Goal: Navigation & Orientation: Find specific page/section

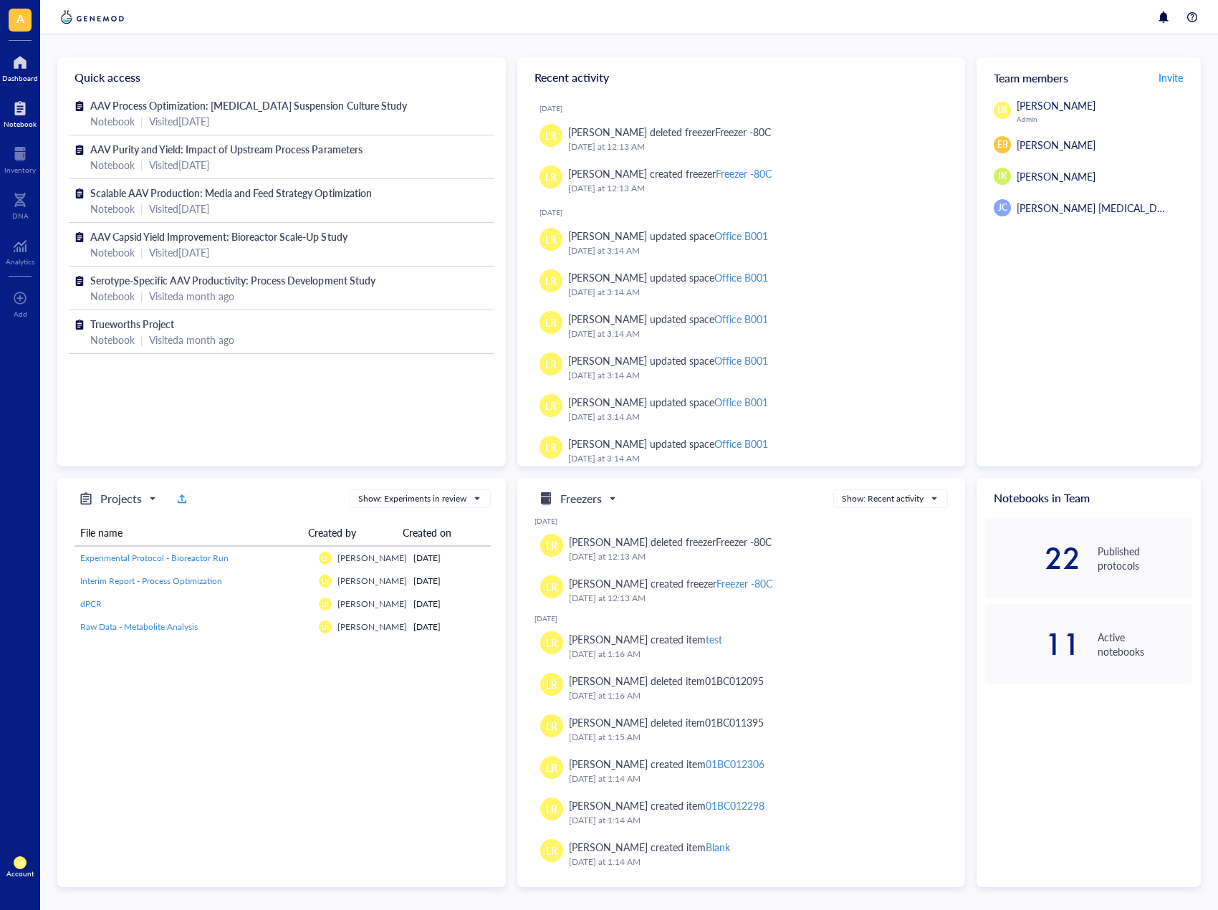
click at [14, 118] on div at bounding box center [20, 108] width 33 height 23
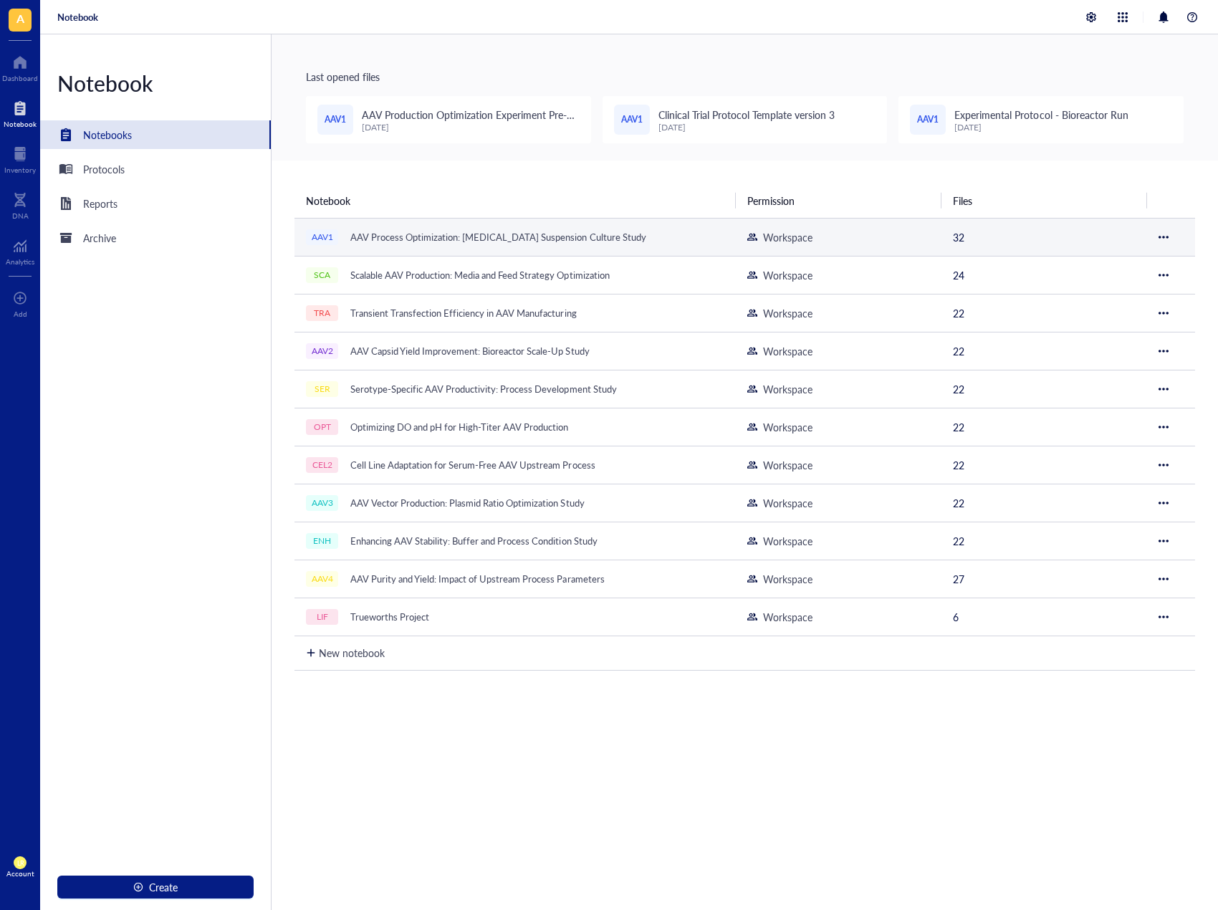
click at [477, 234] on div "AAV Process Optimization: [MEDICAL_DATA] Suspension Culture Study" at bounding box center [498, 237] width 309 height 20
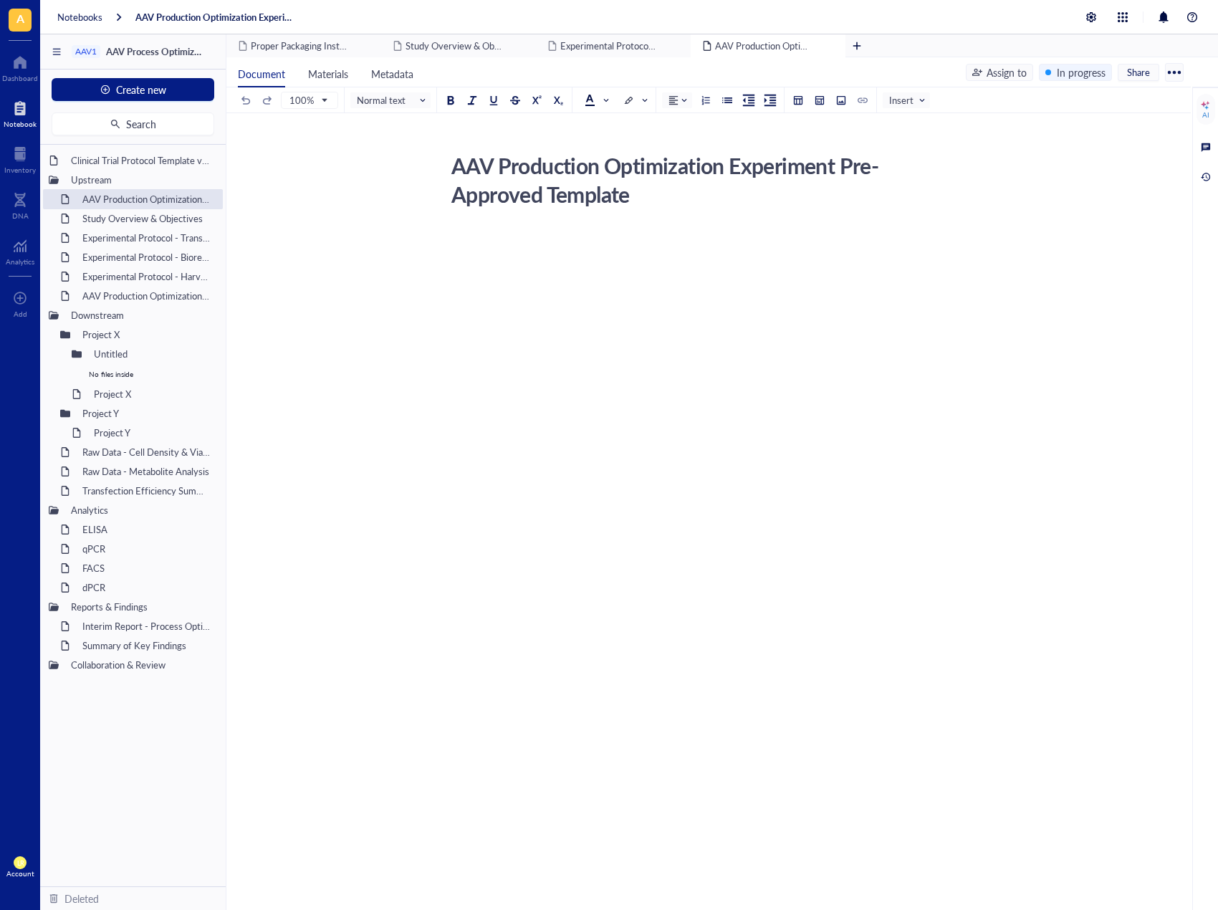
click at [896, 102] on span "Insert" at bounding box center [907, 100] width 37 height 13
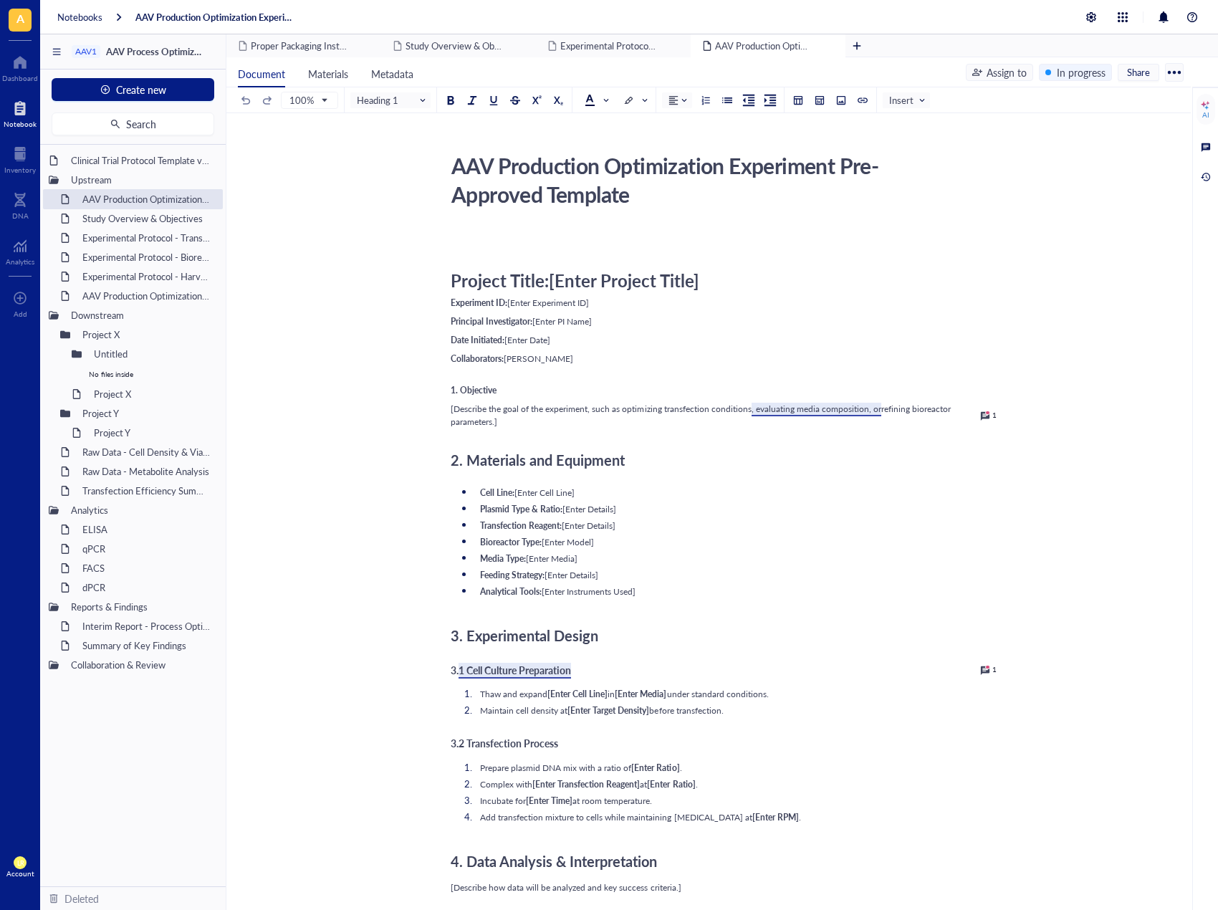
click at [896, 102] on span "Insert" at bounding box center [907, 100] width 37 height 13
click at [791, 647] on div "3. Experimental Design" at bounding box center [706, 635] width 510 height 29
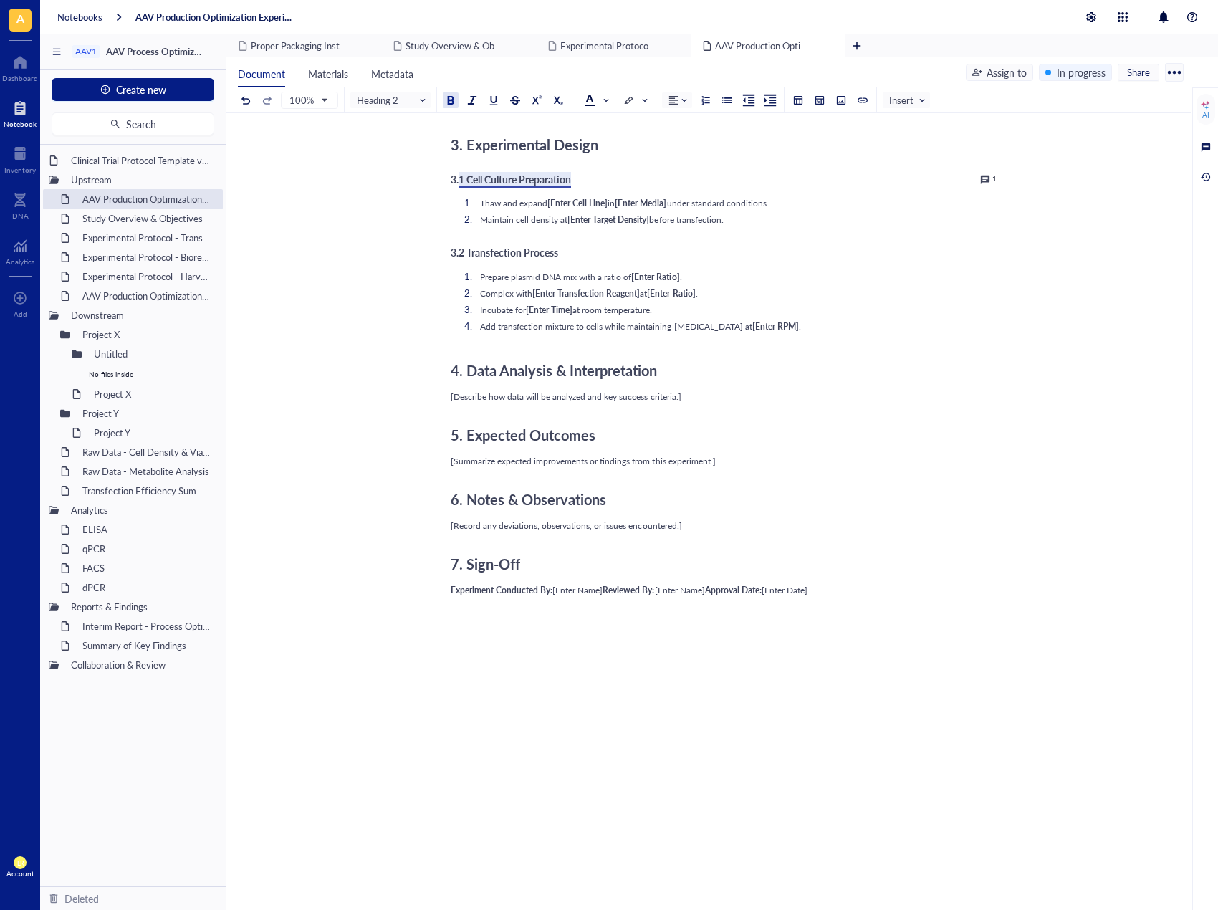
scroll to position [496, 0]
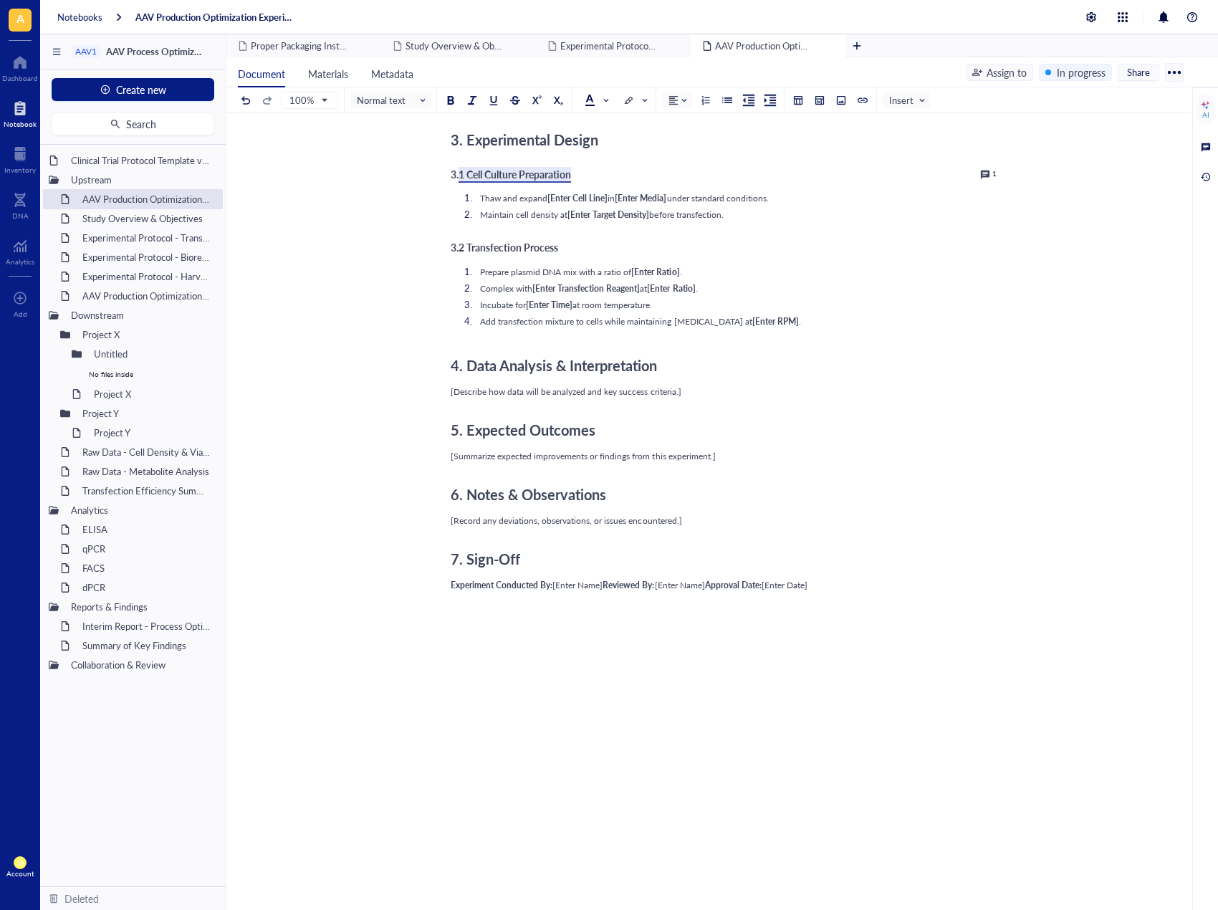
click at [791, 647] on div at bounding box center [706, 636] width 510 height 77
click at [818, 101] on div at bounding box center [820, 100] width 10 height 10
click at [847, 141] on td at bounding box center [848, 138] width 9 height 9
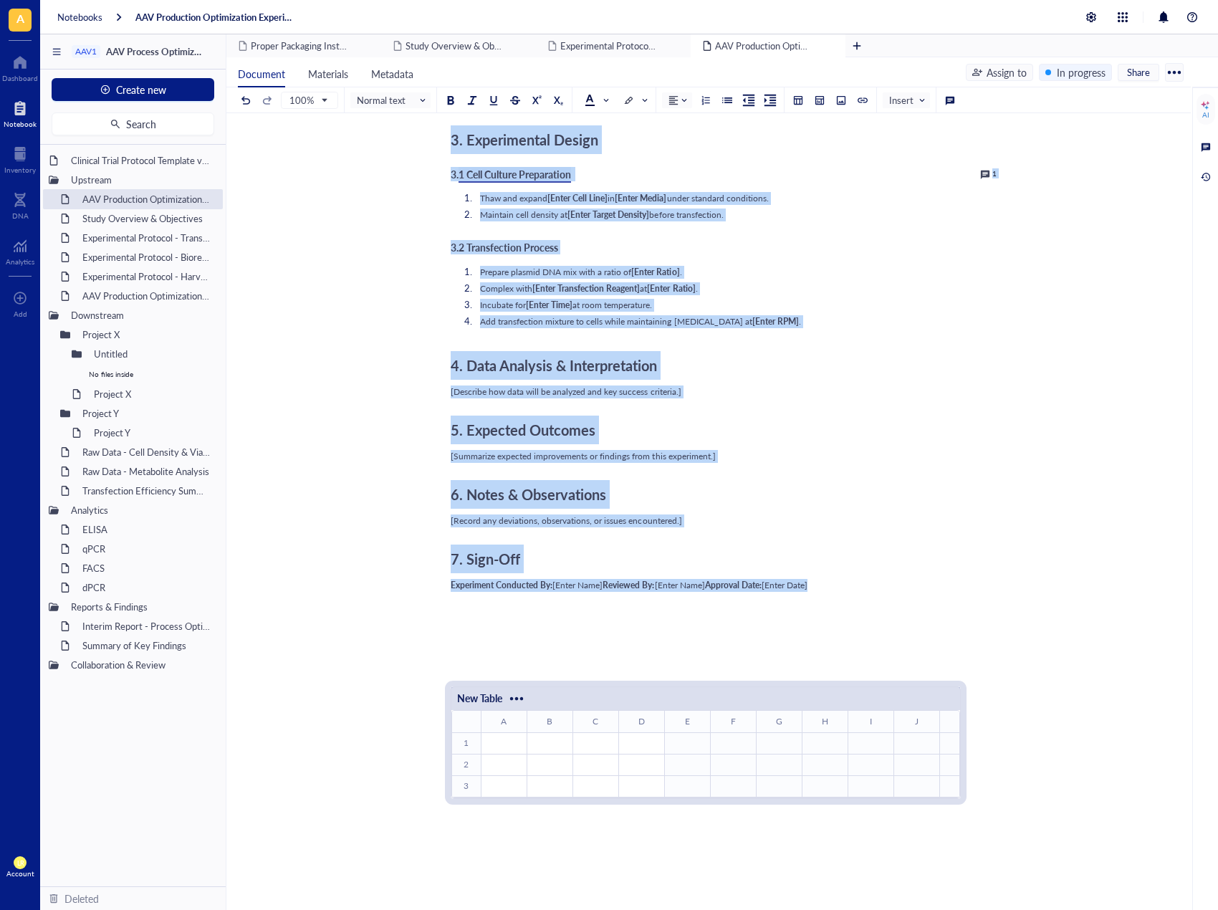
click at [609, 750] on td "﻿" at bounding box center [596, 743] width 46 height 22
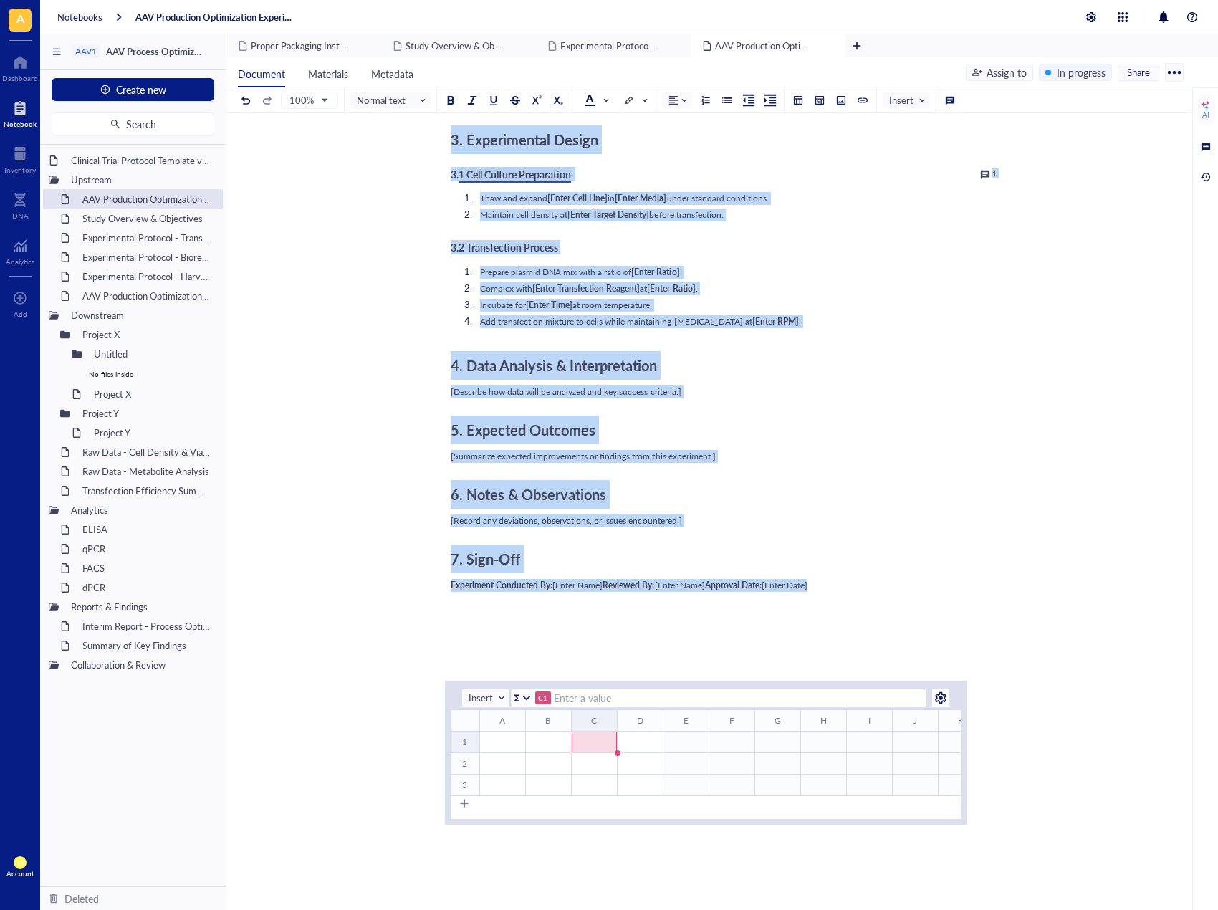
click at [940, 692] on div at bounding box center [941, 698] width 23 height 23
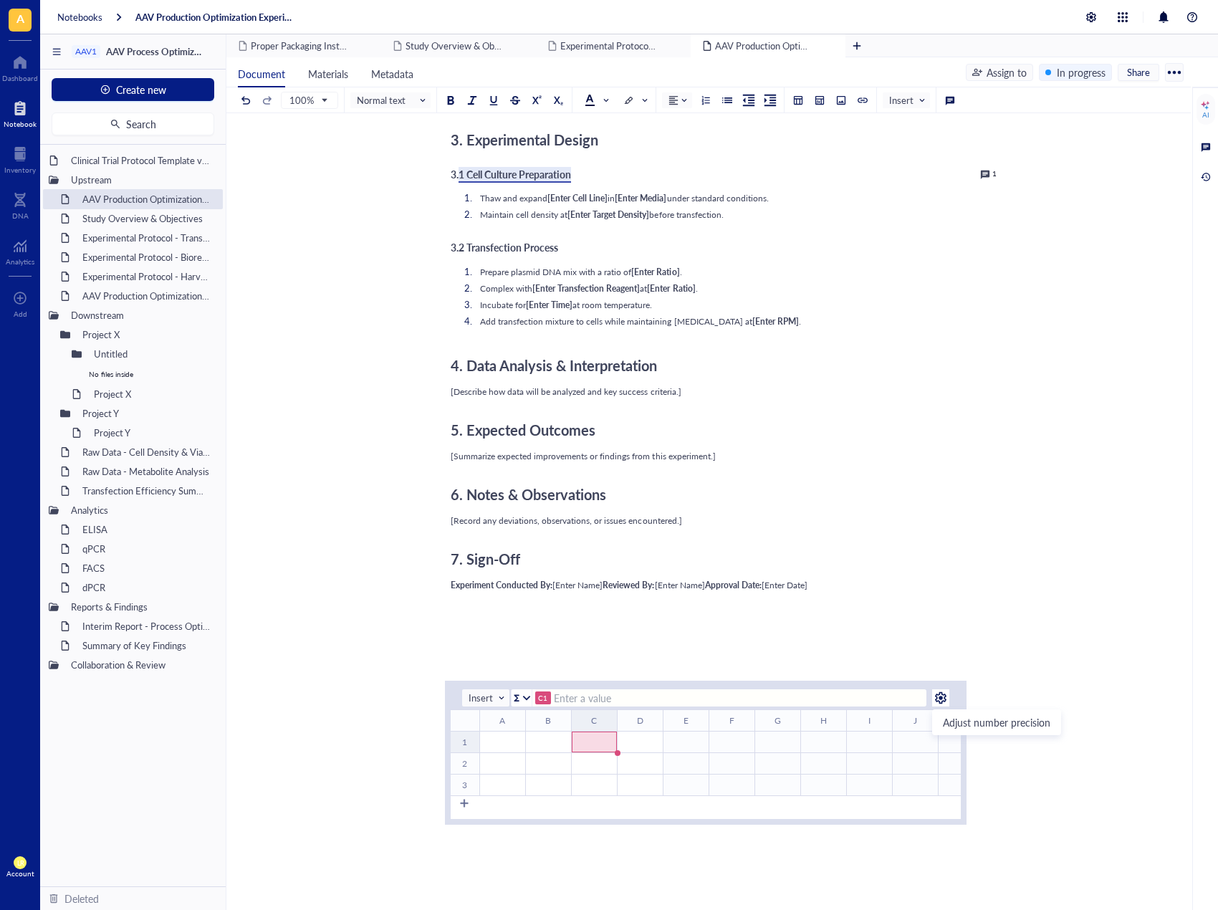
click at [924, 646] on div at bounding box center [706, 636] width 510 height 77
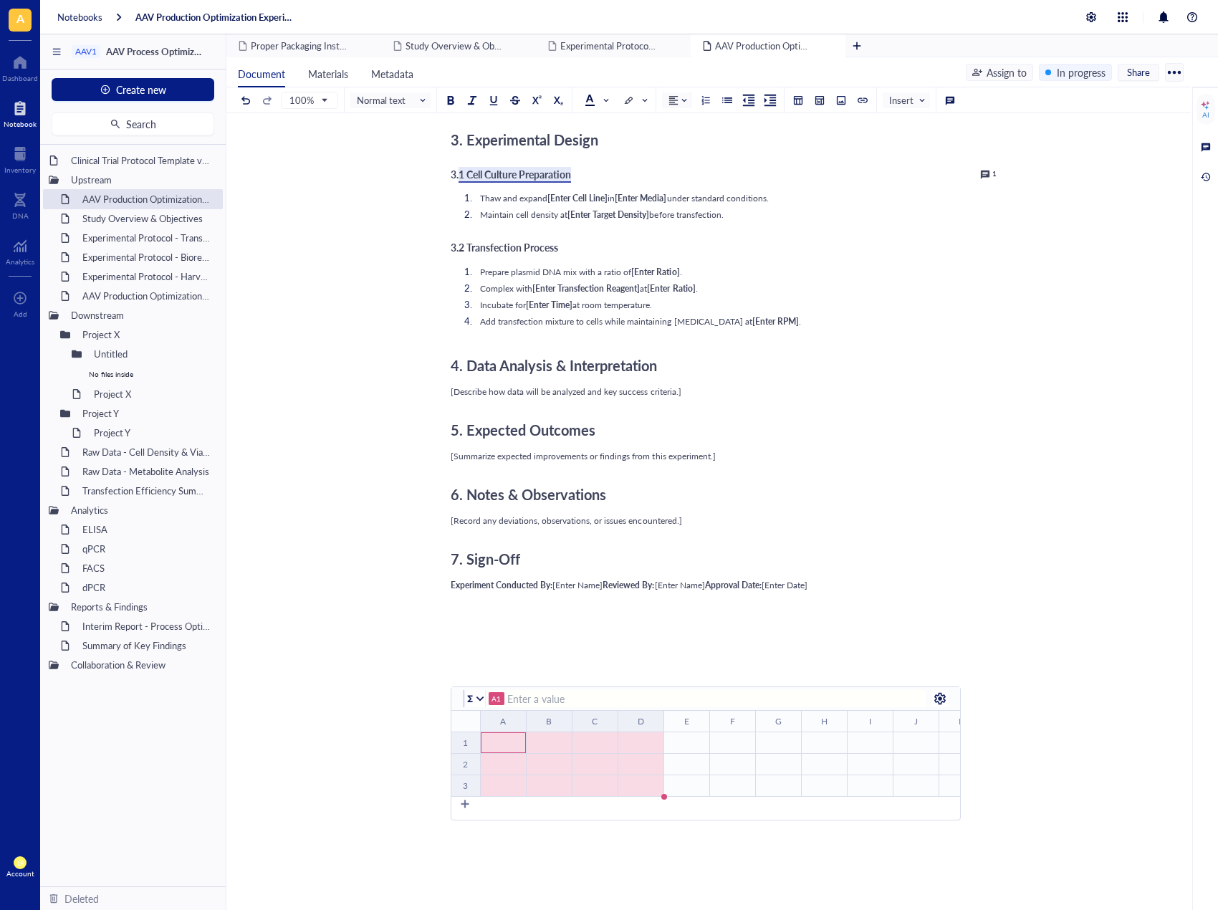
drag, startPoint x: 495, startPoint y: 740, endPoint x: 638, endPoint y: 800, distance: 154.8
click at [638, 800] on div "﻿ To pick up a draggable item, press the space bar. While dragging, use the arr…" at bounding box center [706, 765] width 509 height 110
click at [476, 697] on div at bounding box center [480, 699] width 10 height 10
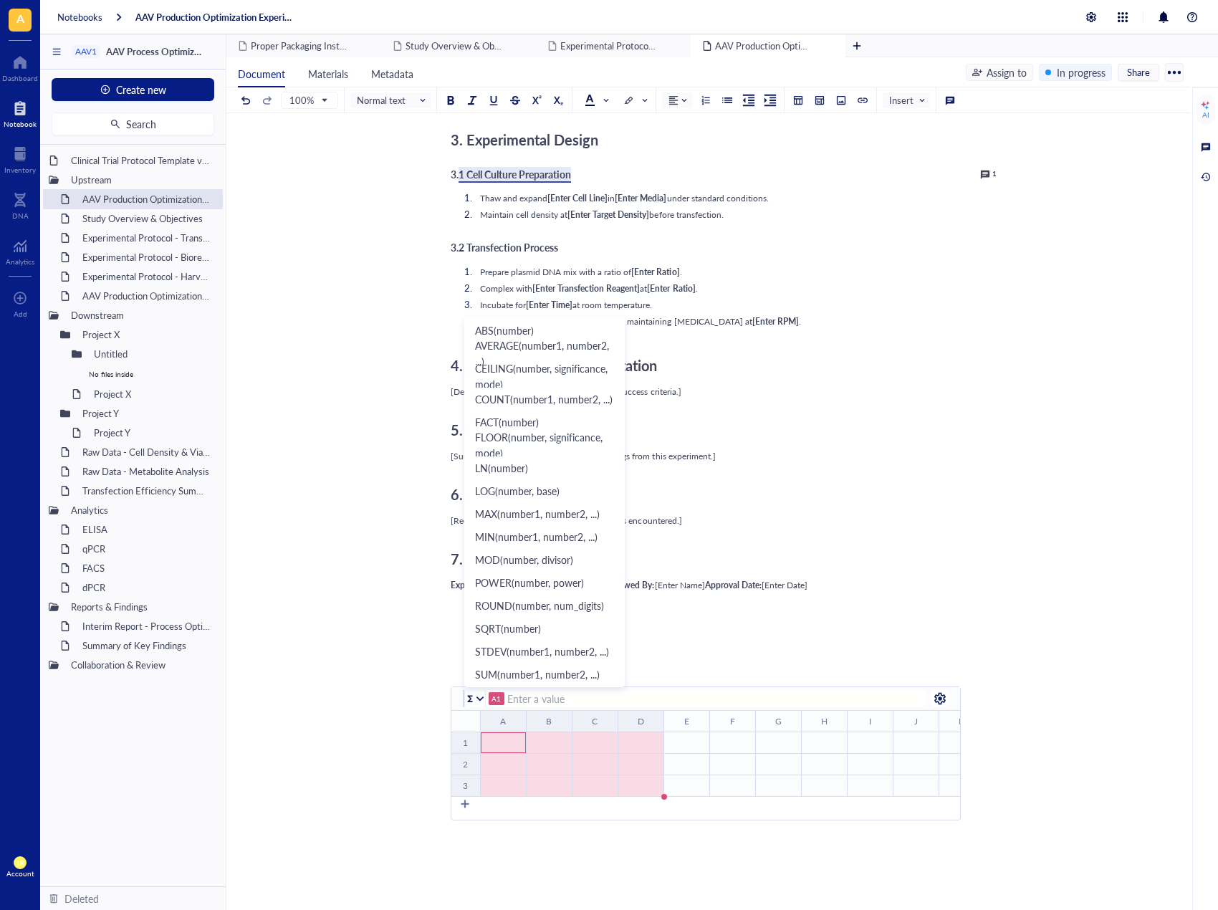
click at [864, 571] on div "7. Sign-Off" at bounding box center [706, 559] width 510 height 29
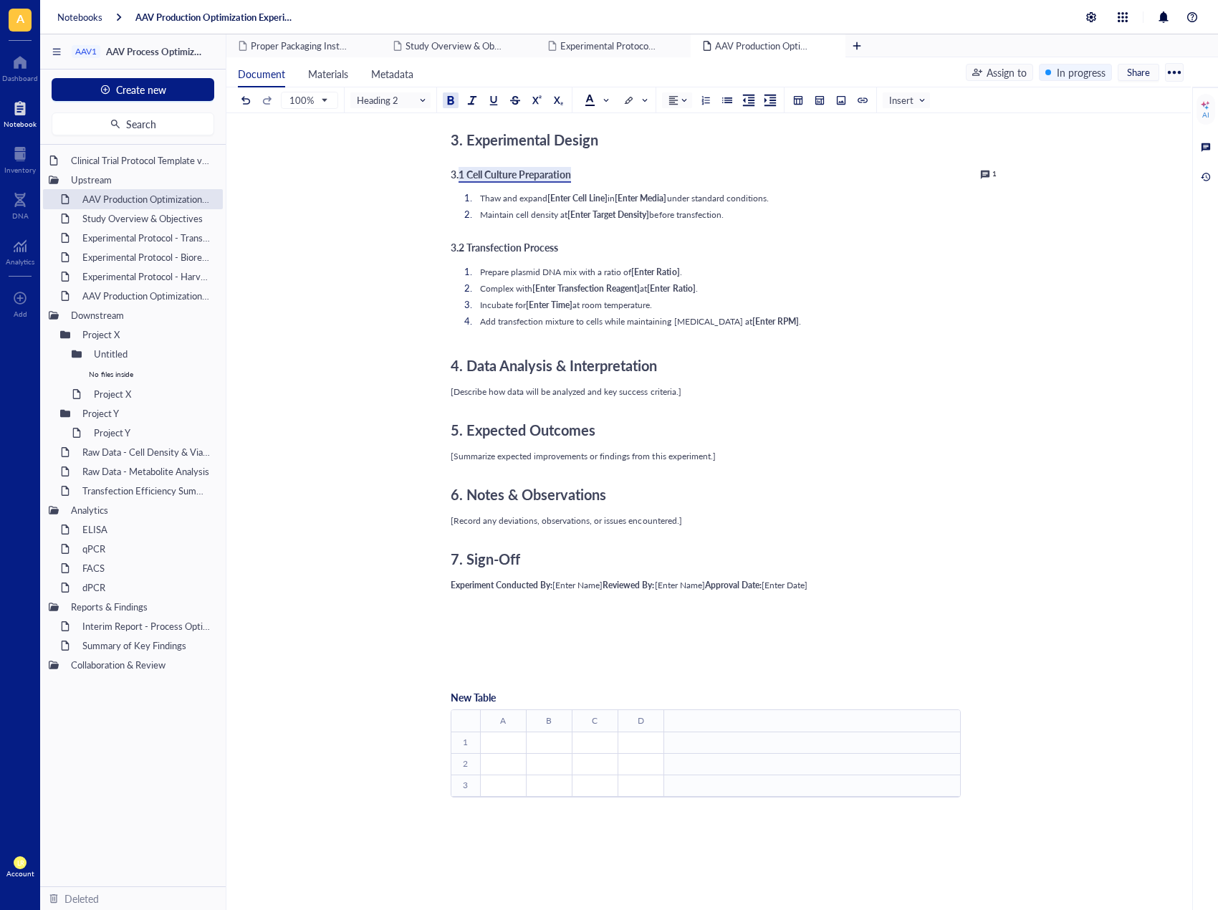
click at [893, 820] on div "New Table ﻿ To pick up a draggable item, press the space bar. While dragging, u…" at bounding box center [706, 752] width 510 height 149
click at [856, 839] on div "﻿ Type ‘/’ for commands" at bounding box center [706, 836] width 510 height 13
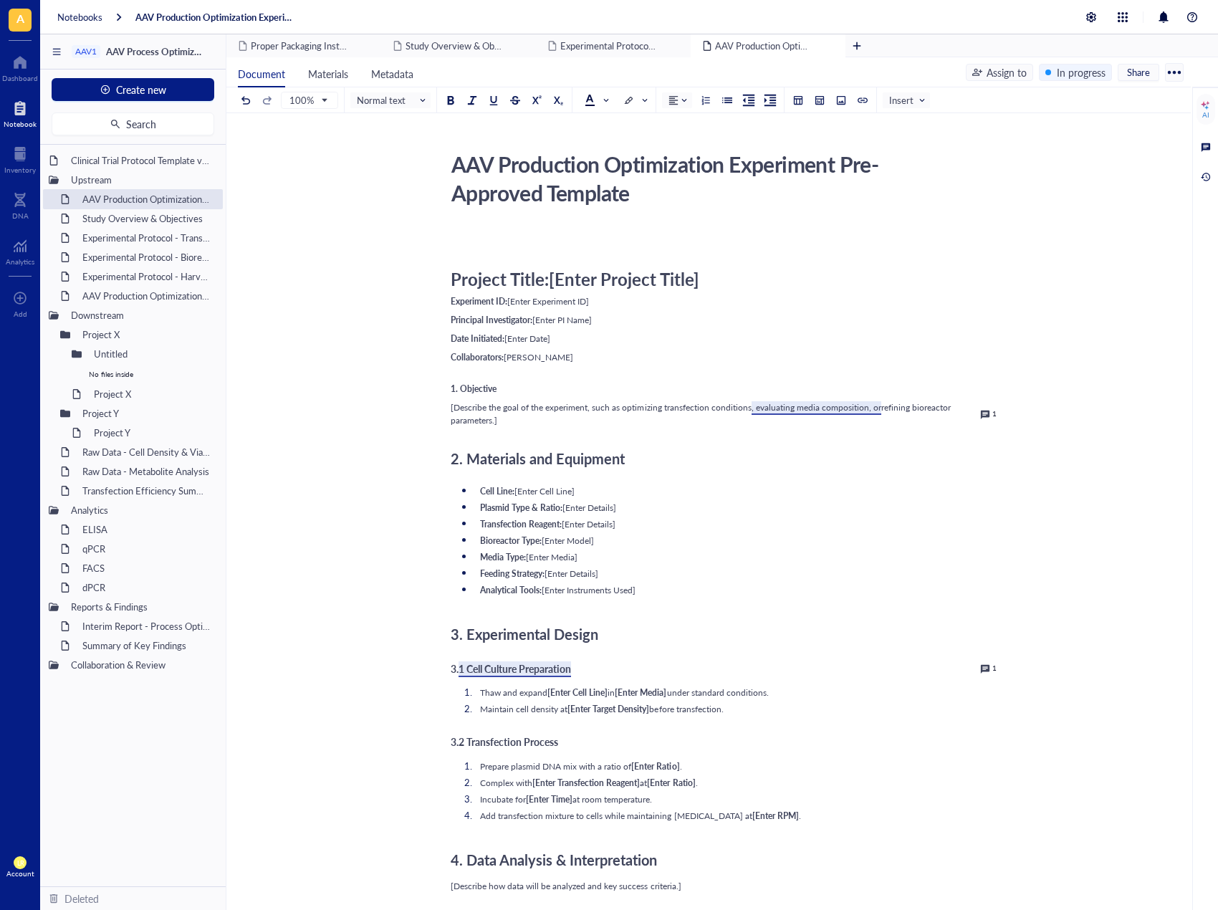
scroll to position [0, 0]
click at [388, 80] on span "Metadata" at bounding box center [392, 74] width 42 height 14
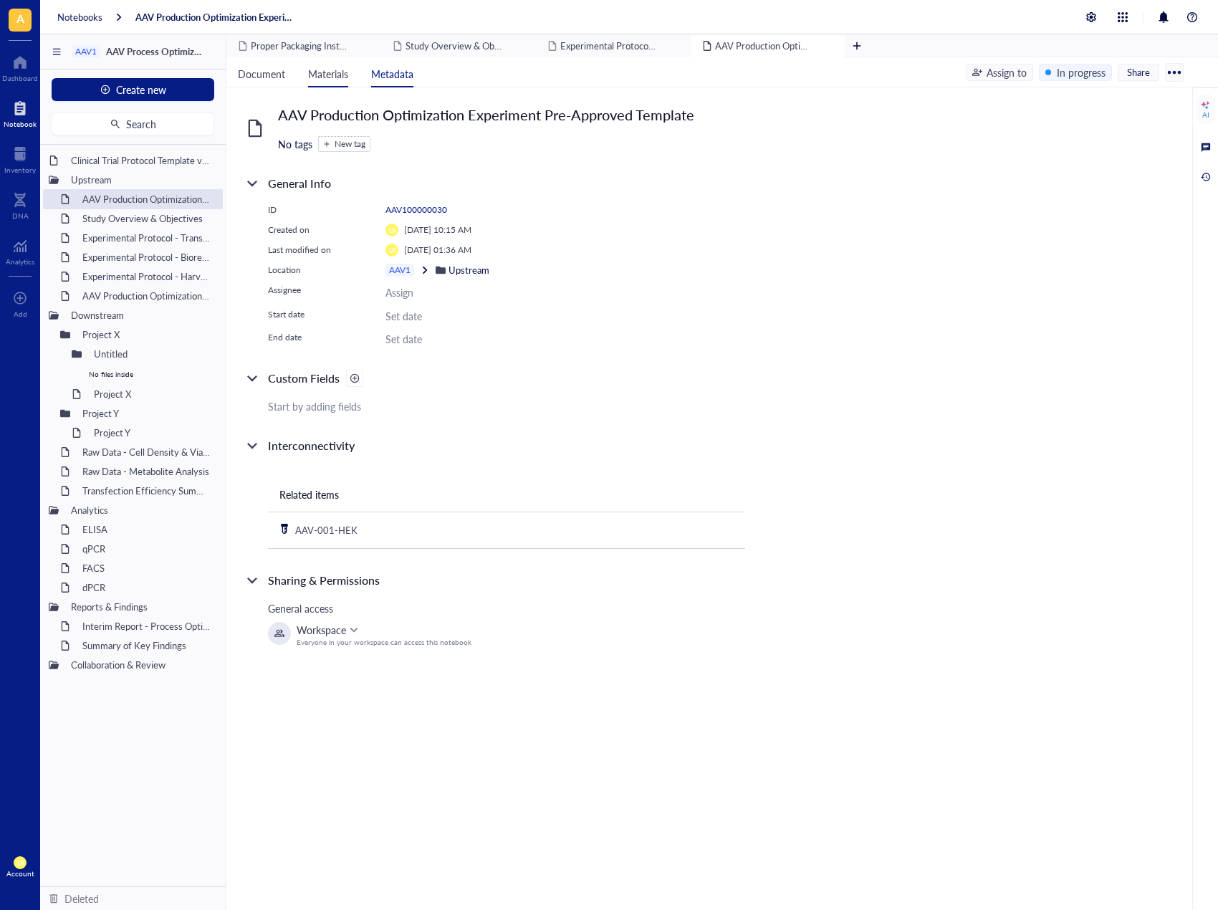
click at [317, 79] on span "Materials" at bounding box center [328, 74] width 40 height 14
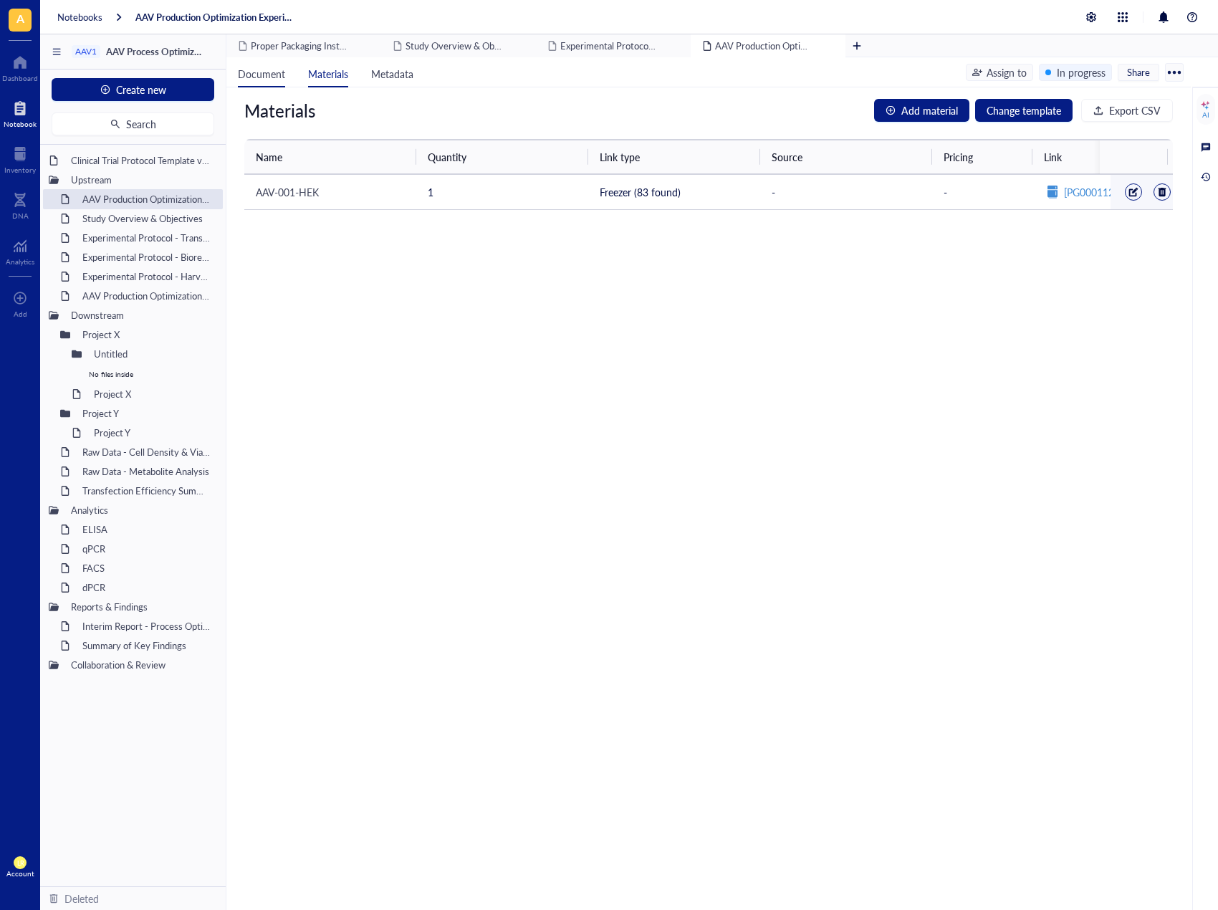
click at [258, 81] on li "Document" at bounding box center [261, 72] width 70 height 30
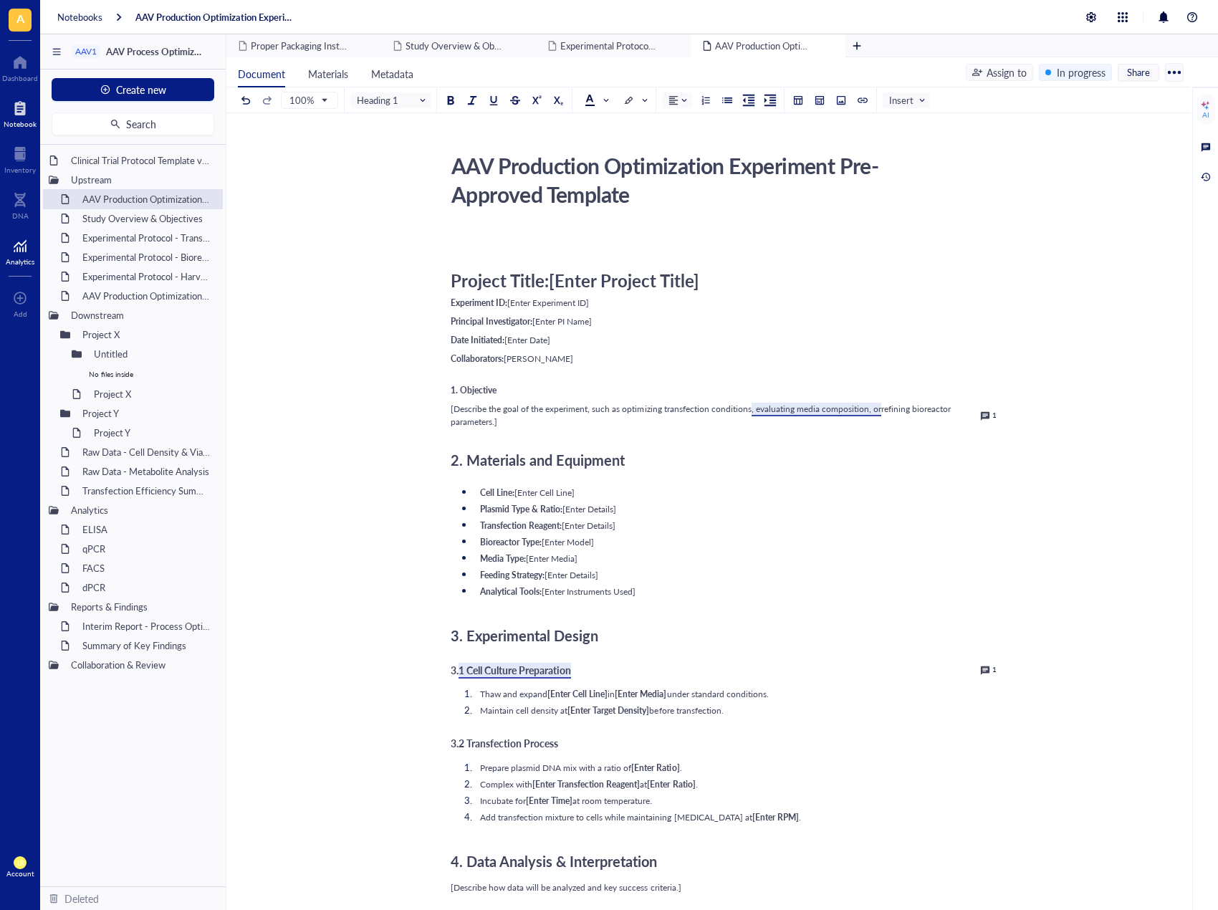
click at [9, 251] on div at bounding box center [20, 245] width 29 height 23
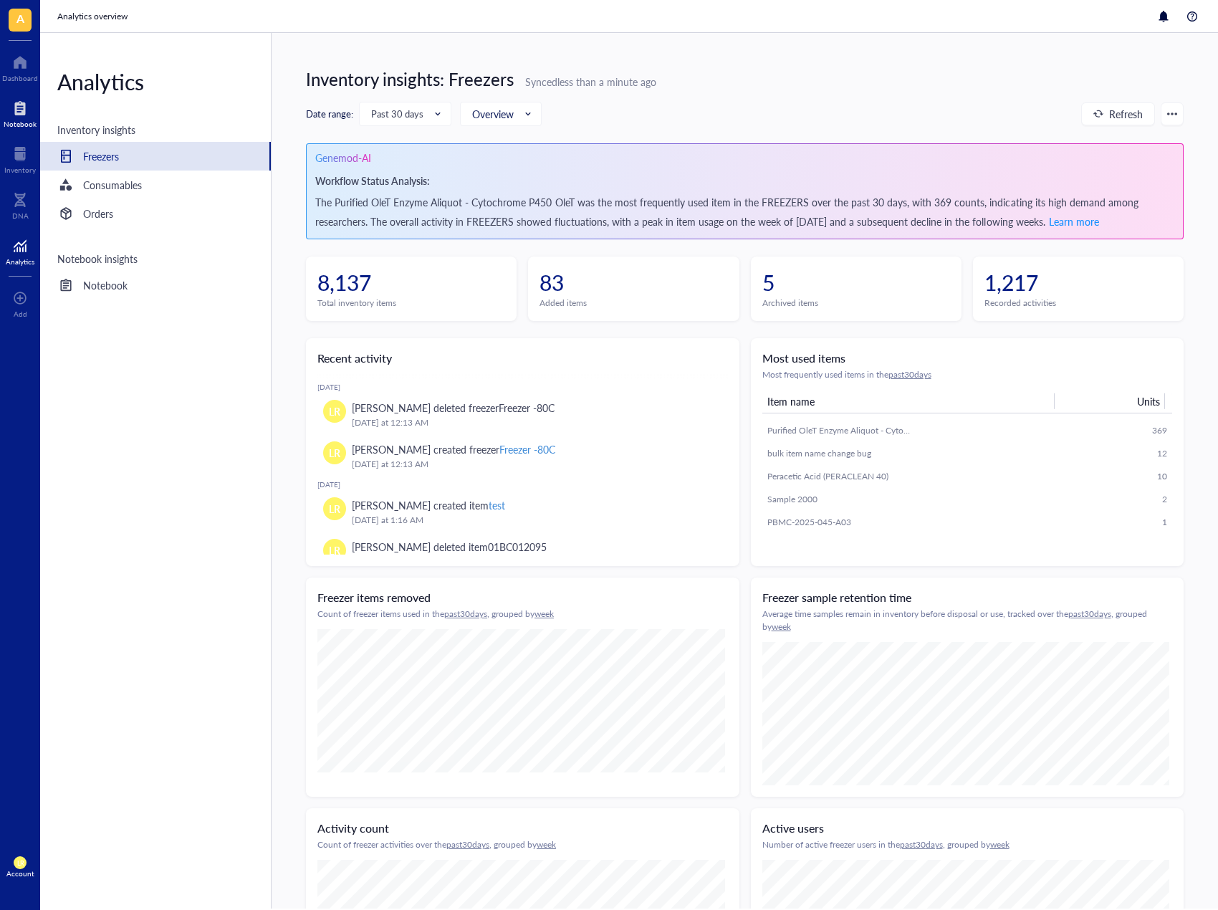
click at [21, 122] on div "Notebook" at bounding box center [20, 124] width 33 height 9
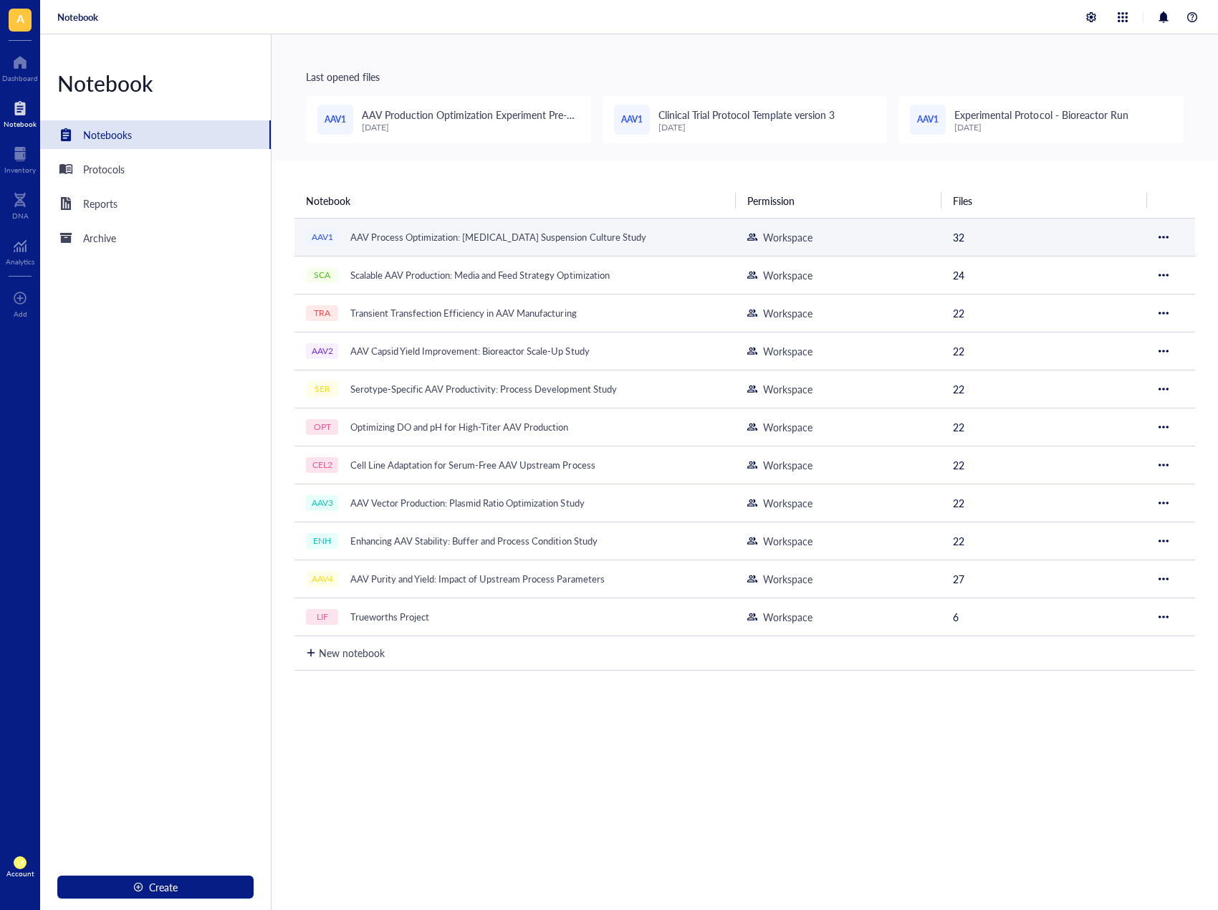
click at [537, 235] on div "AAV Process Optimization: [MEDICAL_DATA] Suspension Culture Study" at bounding box center [498, 237] width 309 height 20
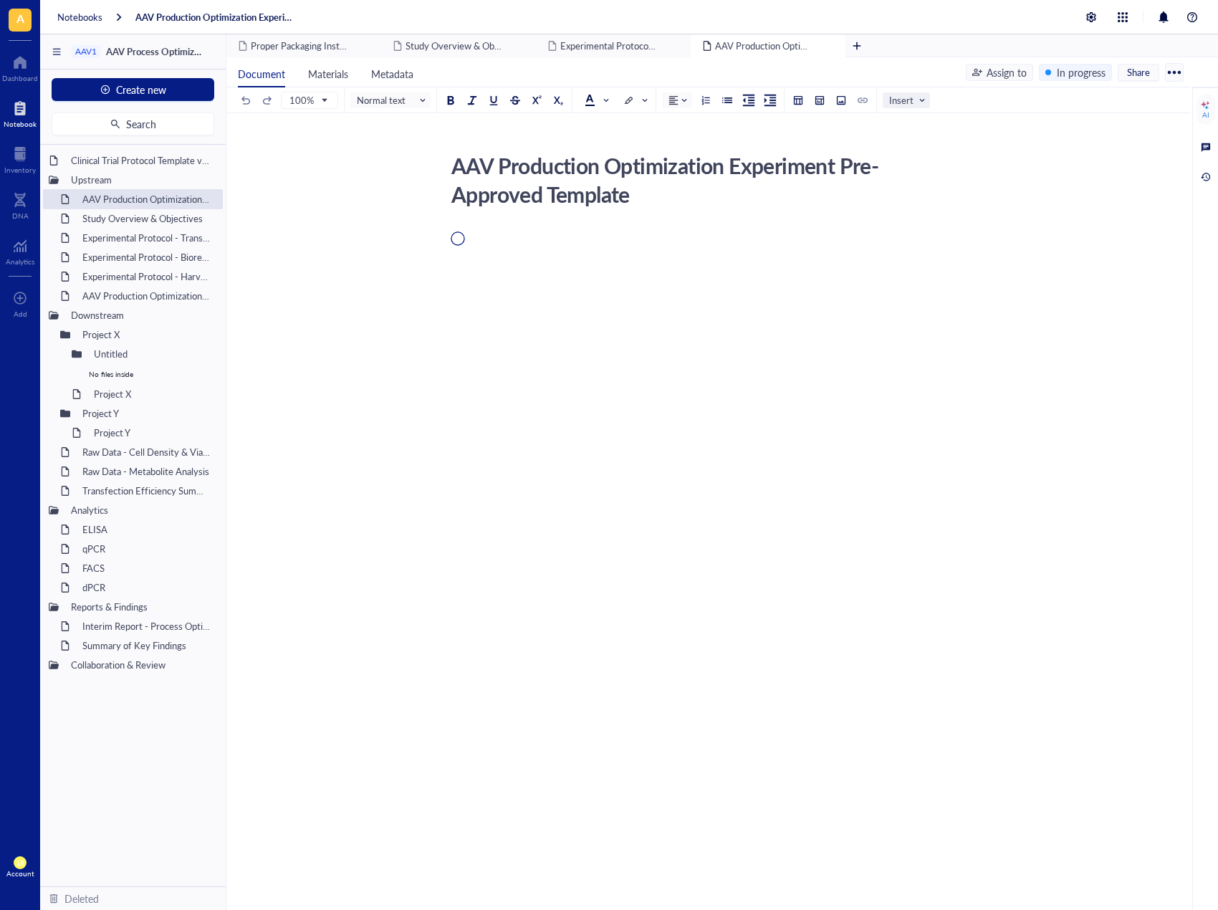
click at [902, 101] on span "Insert" at bounding box center [907, 100] width 37 height 13
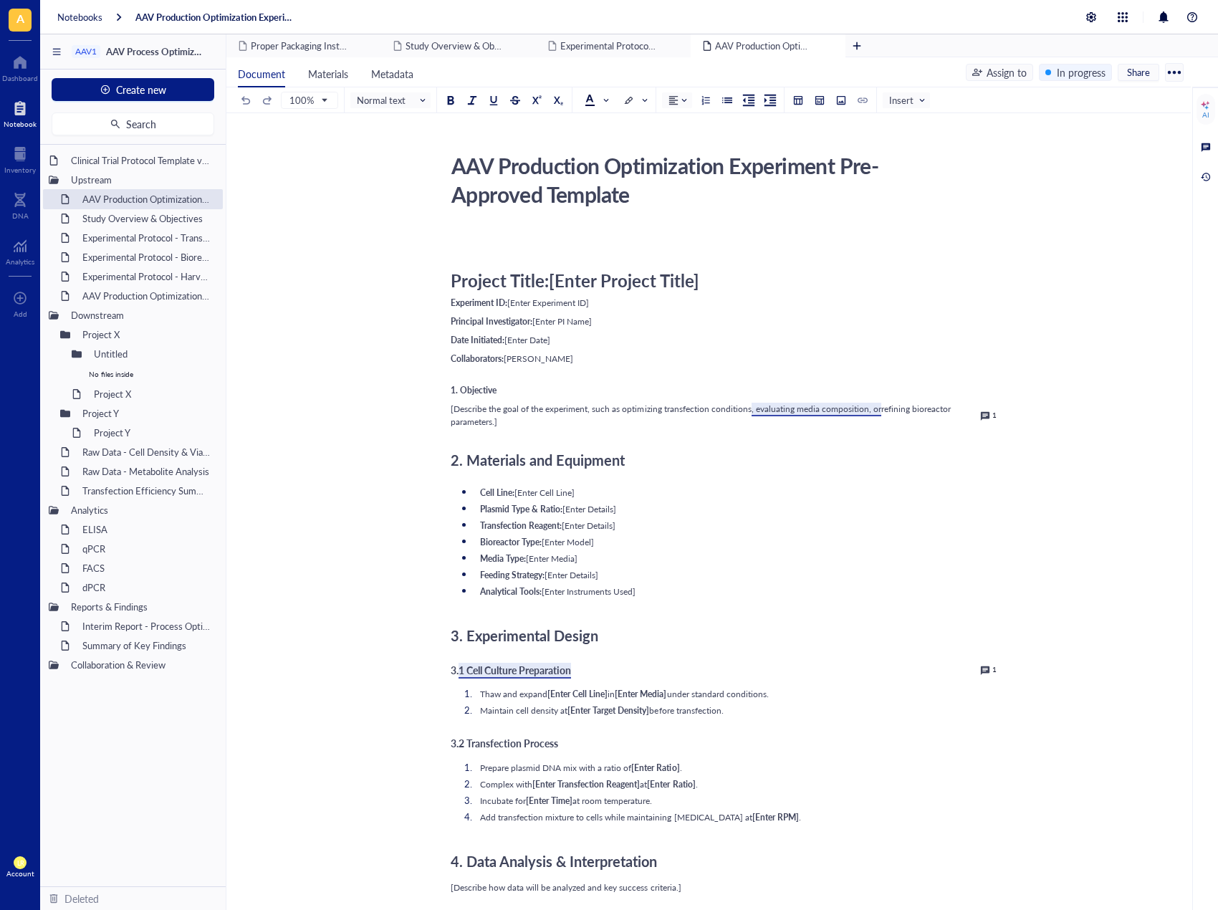
click at [902, 101] on span "Insert" at bounding box center [907, 100] width 37 height 13
click at [806, 798] on div "Incubate for [Enter Time] at room temperature." at bounding box center [720, 801] width 481 height 13
click at [708, 509] on div "Plasmid Type & Ratio: [Enter Details]" at bounding box center [720, 509] width 481 height 13
click at [768, 287] on div "Project Title: [Enter Project Title]" at bounding box center [706, 270] width 510 height 42
click at [720, 340] on div "Date Initiated: [Enter Date]" at bounding box center [706, 340] width 510 height 13
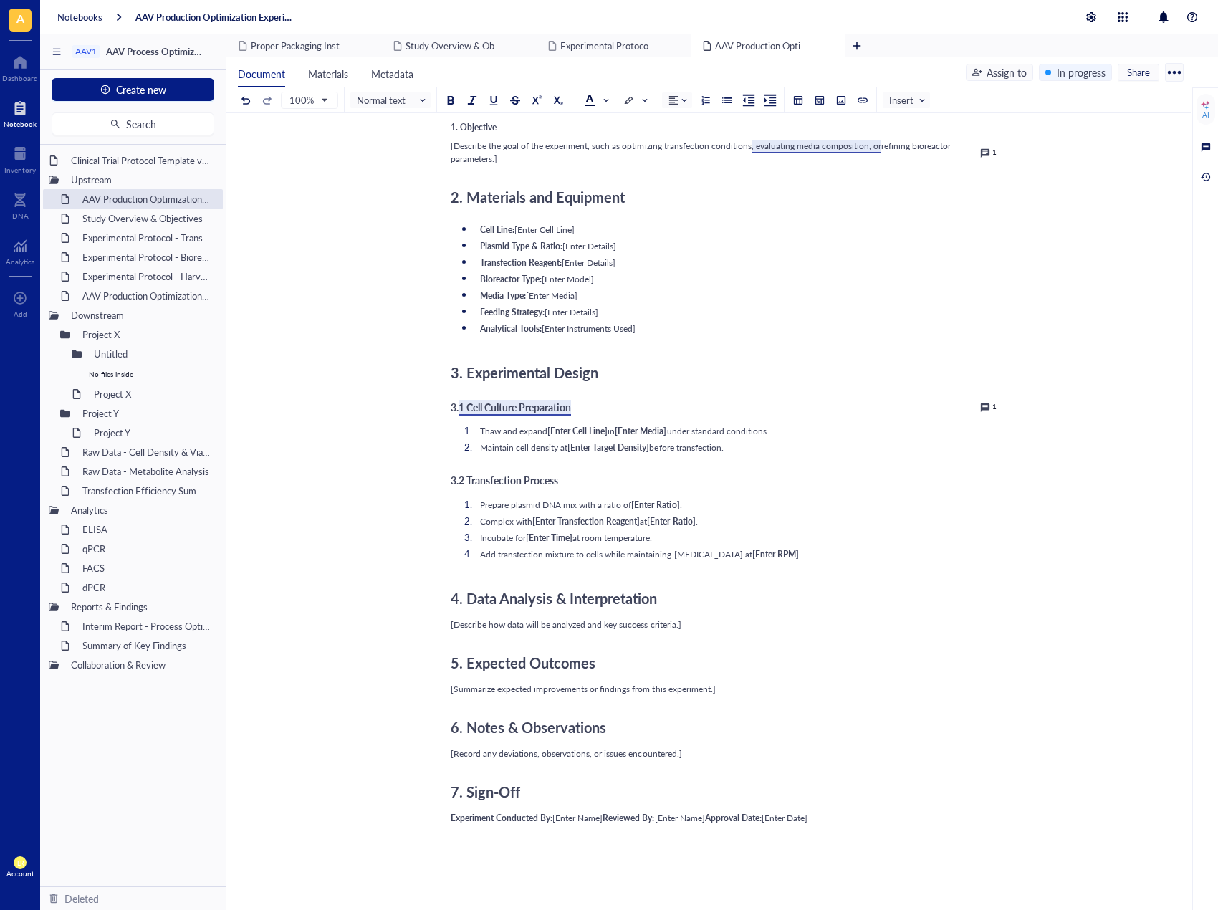
scroll to position [483, 0]
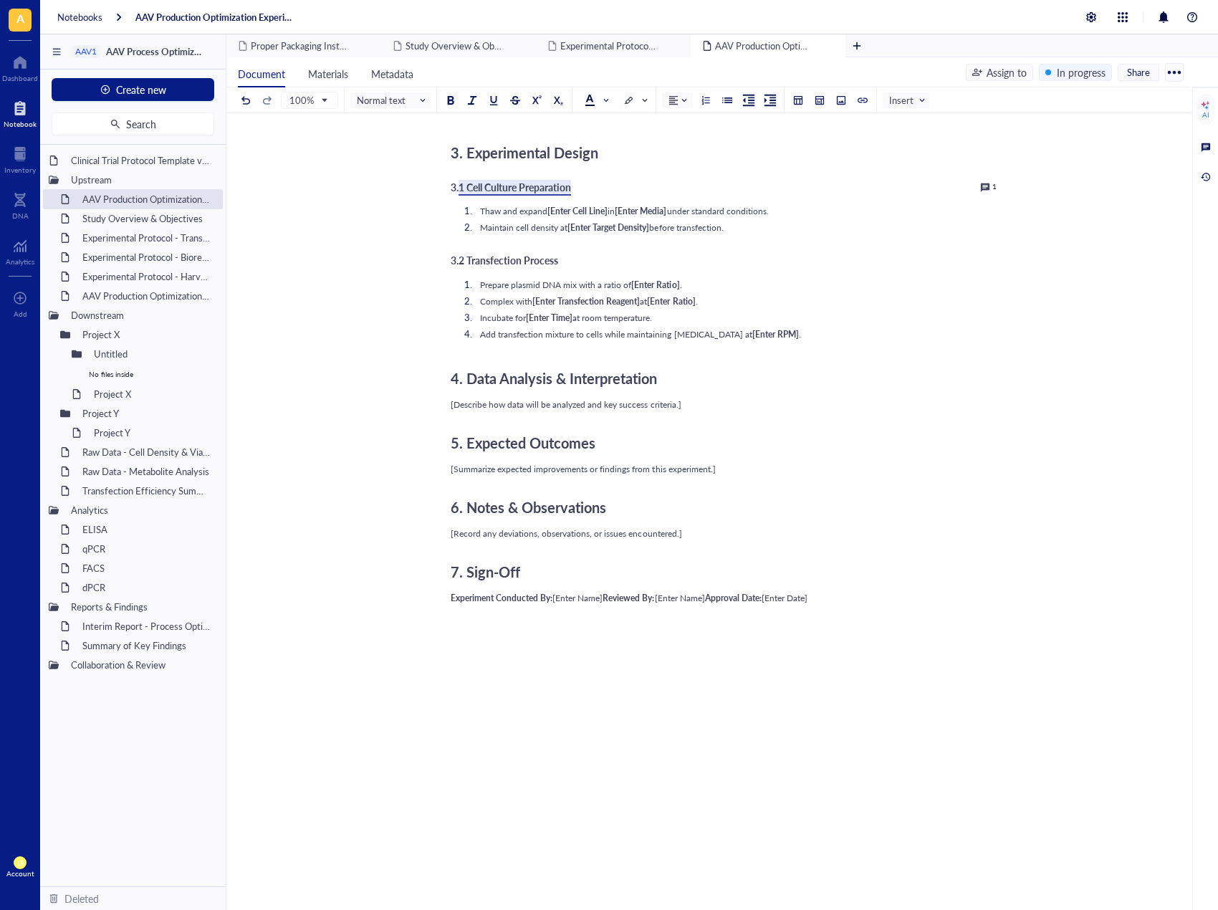
click at [869, 621] on div at bounding box center [706, 643] width 510 height 65
click at [871, 629] on div at bounding box center [706, 643] width 510 height 65
click at [849, 647] on div at bounding box center [706, 643] width 510 height 65
click at [544, 646] on span "https://docs.google.com/spreadsheets/d/1O62BQnBFH7bgi6fdB0RV-k392l6utacWLVdr5ur…" at bounding box center [497, 642] width 93 height 12
click at [592, 681] on div "https://docs.google.com/spreadsheets/d/1O62BQnBFH7bgi6fdB0RV-k392l6utacWLVdr5ur…" at bounding box center [546, 668] width 191 height 29
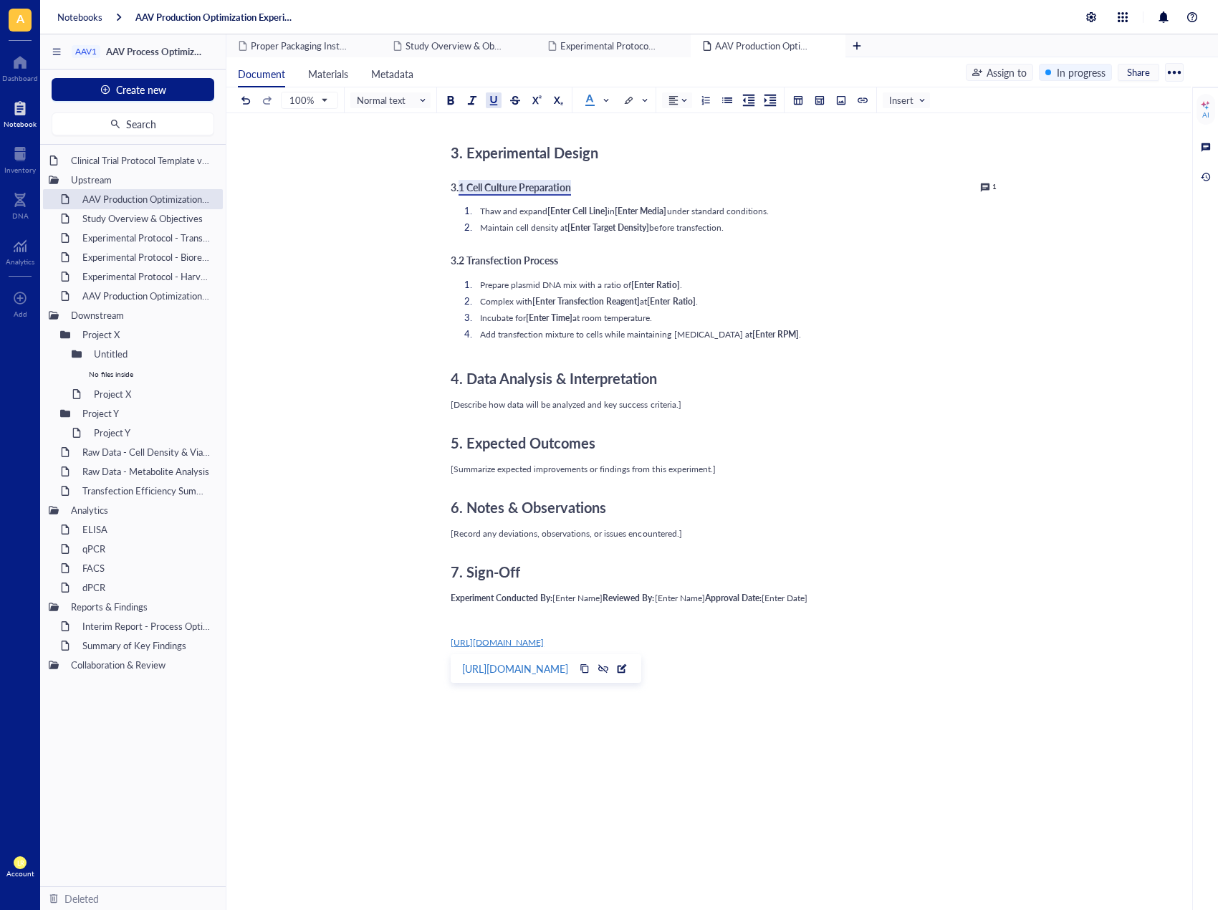
click at [568, 671] on div "https://docs.google.com/spreadsheets/d/1O62BQnBFH7bgi6fdB0RV-k392l6utacWLVdr5ur…" at bounding box center [515, 668] width 106 height 17
click at [801, 692] on div "Project Title: [Enter Project Title] Experiment ID: [Enter Experiment ID] Princ…" at bounding box center [706, 341] width 510 height 1190
drag, startPoint x: 793, startPoint y: 676, endPoint x: 393, endPoint y: 636, distance: 401.2
click at [393, 636] on div "AAV Production Optimization Experiment Pre-Approved Template AAV Production Opt…" at bounding box center [705, 300] width 959 height 1271
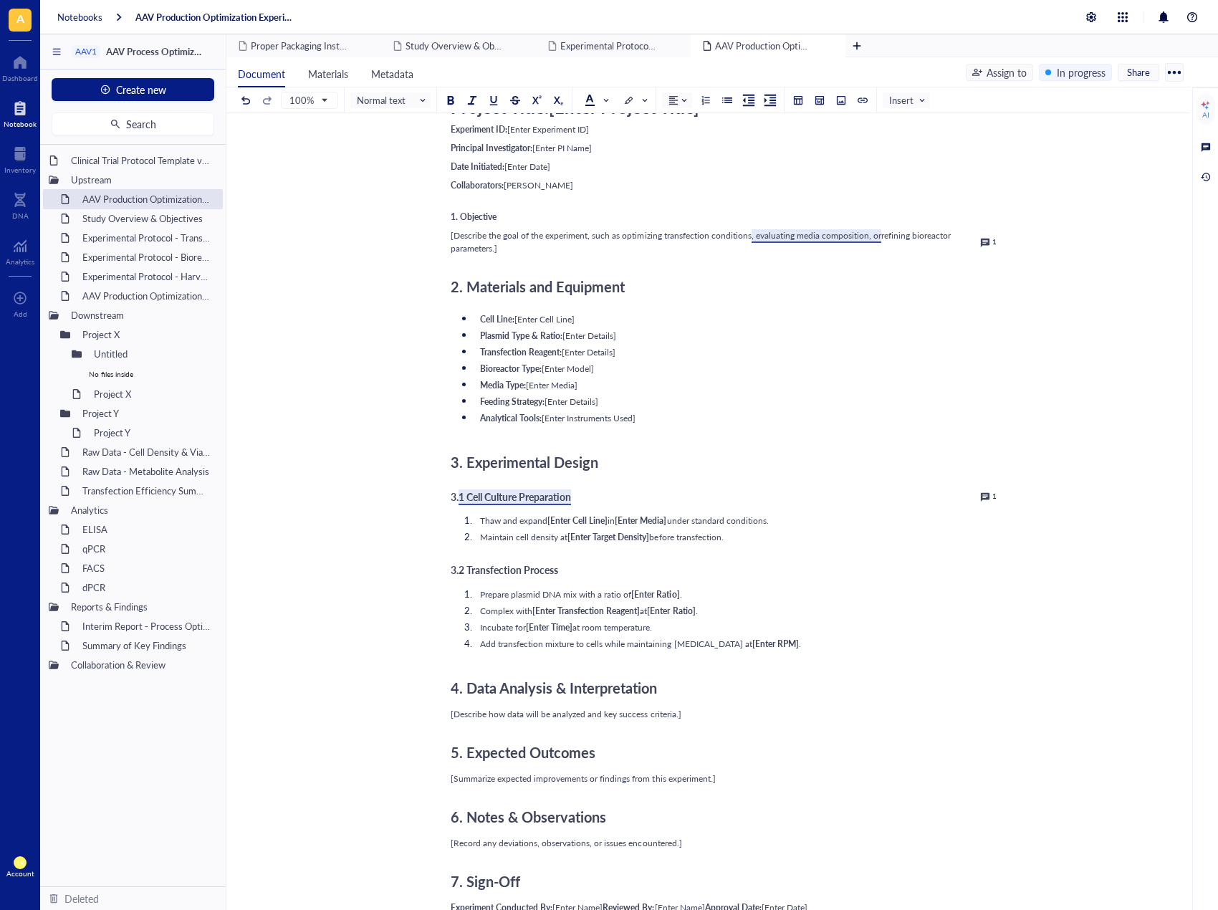
scroll to position [430, 0]
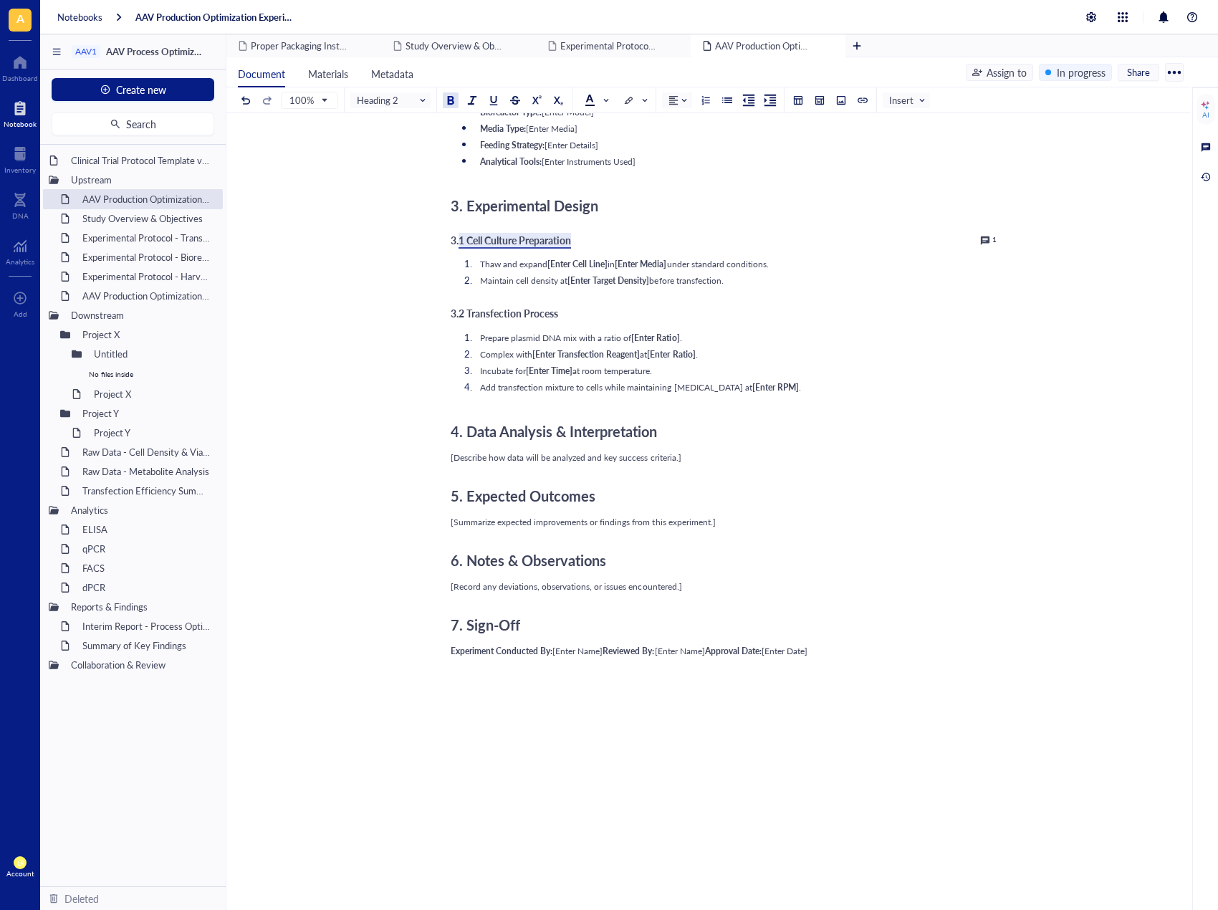
click at [558, 631] on div "7. Sign-Off" at bounding box center [706, 625] width 510 height 29
click at [565, 671] on div at bounding box center [706, 677] width 510 height 26
click at [540, 667] on div "Genemod SEO (2024) (1).xlsx" at bounding box center [533, 673] width 119 height 13
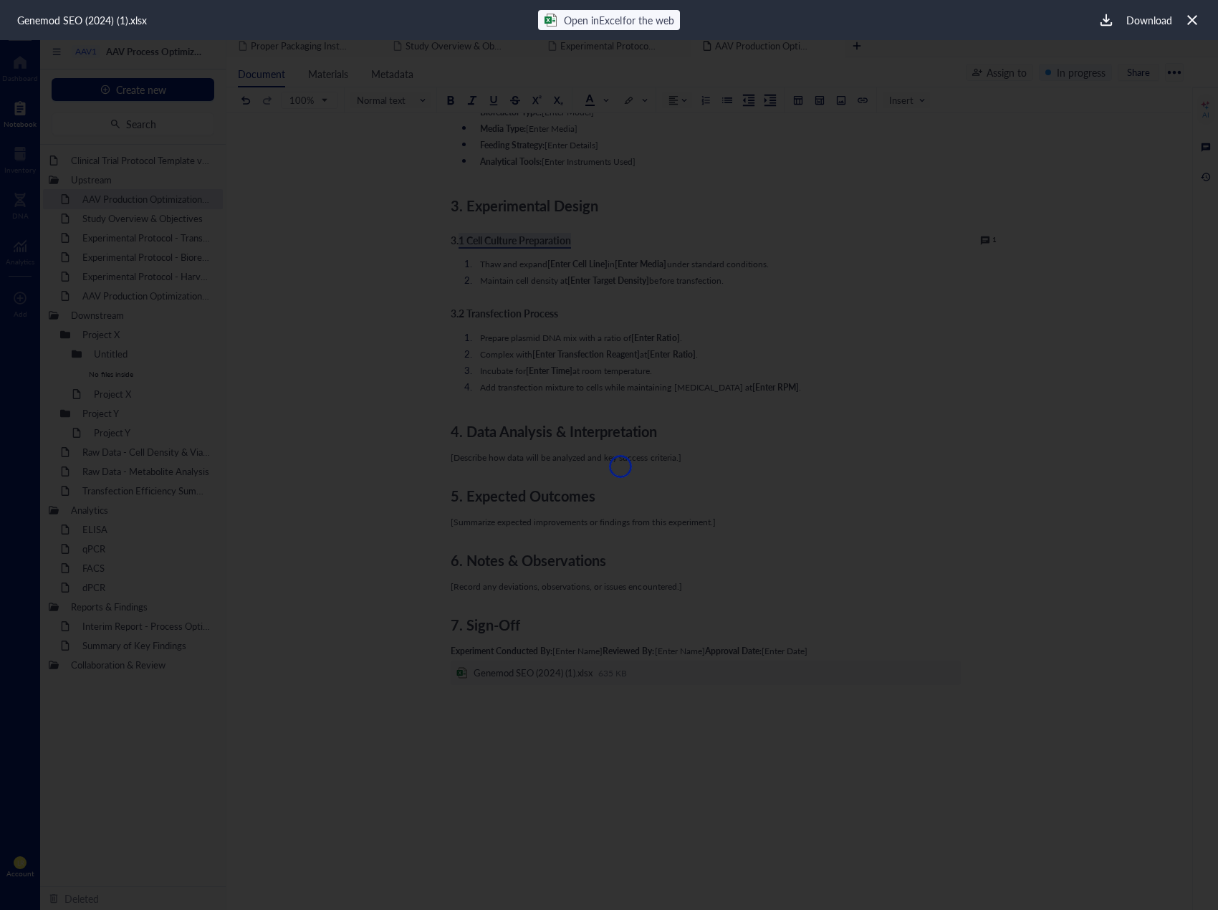
click at [648, 27] on span "Open in Excel for the web" at bounding box center [619, 20] width 110 height 14
click at [653, 30] on div "Genemod SEO (2024) (1).xlsx Open in Excel for the web Download" at bounding box center [609, 20] width 1218 height 40
click at [653, 20] on span "Open in Excel for the web" at bounding box center [619, 20] width 110 height 14
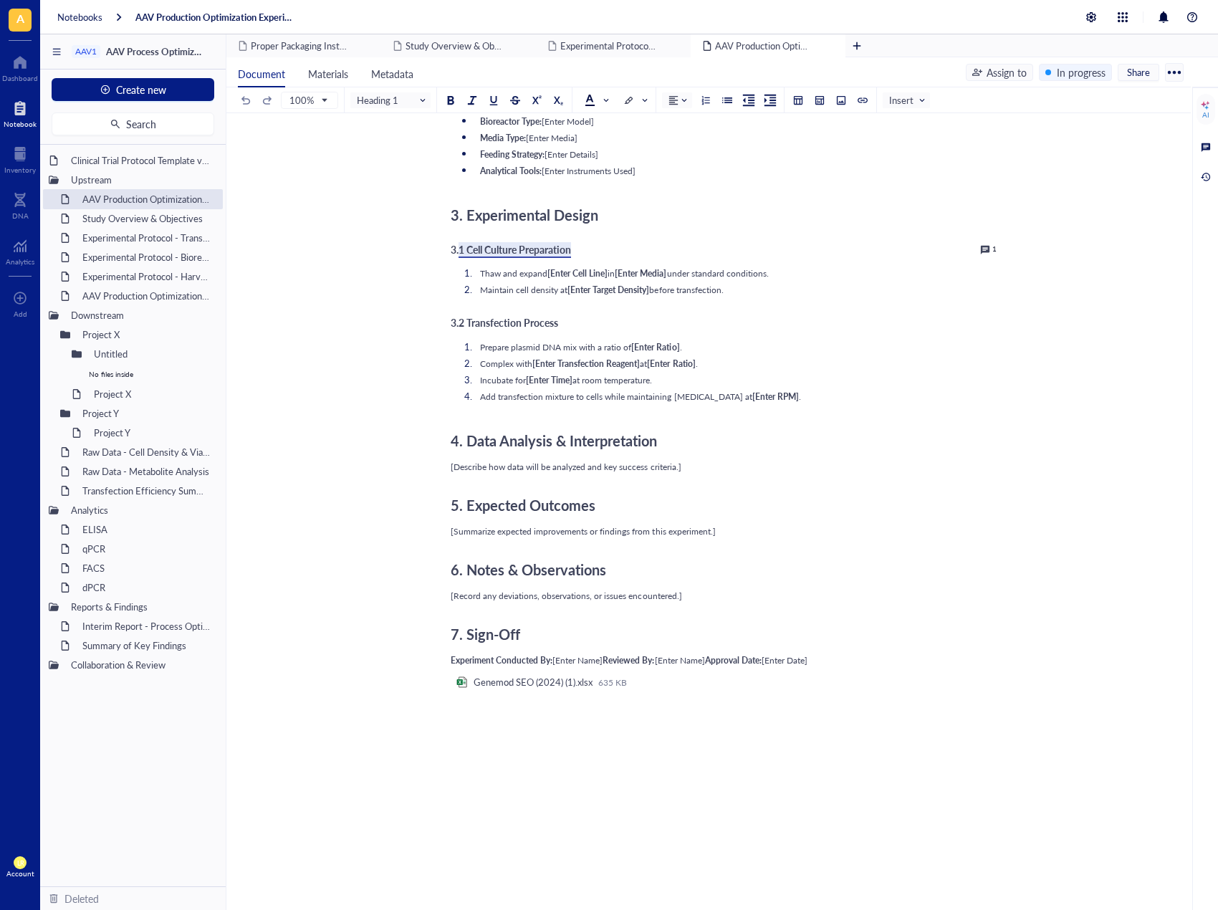
scroll to position [469, 0]
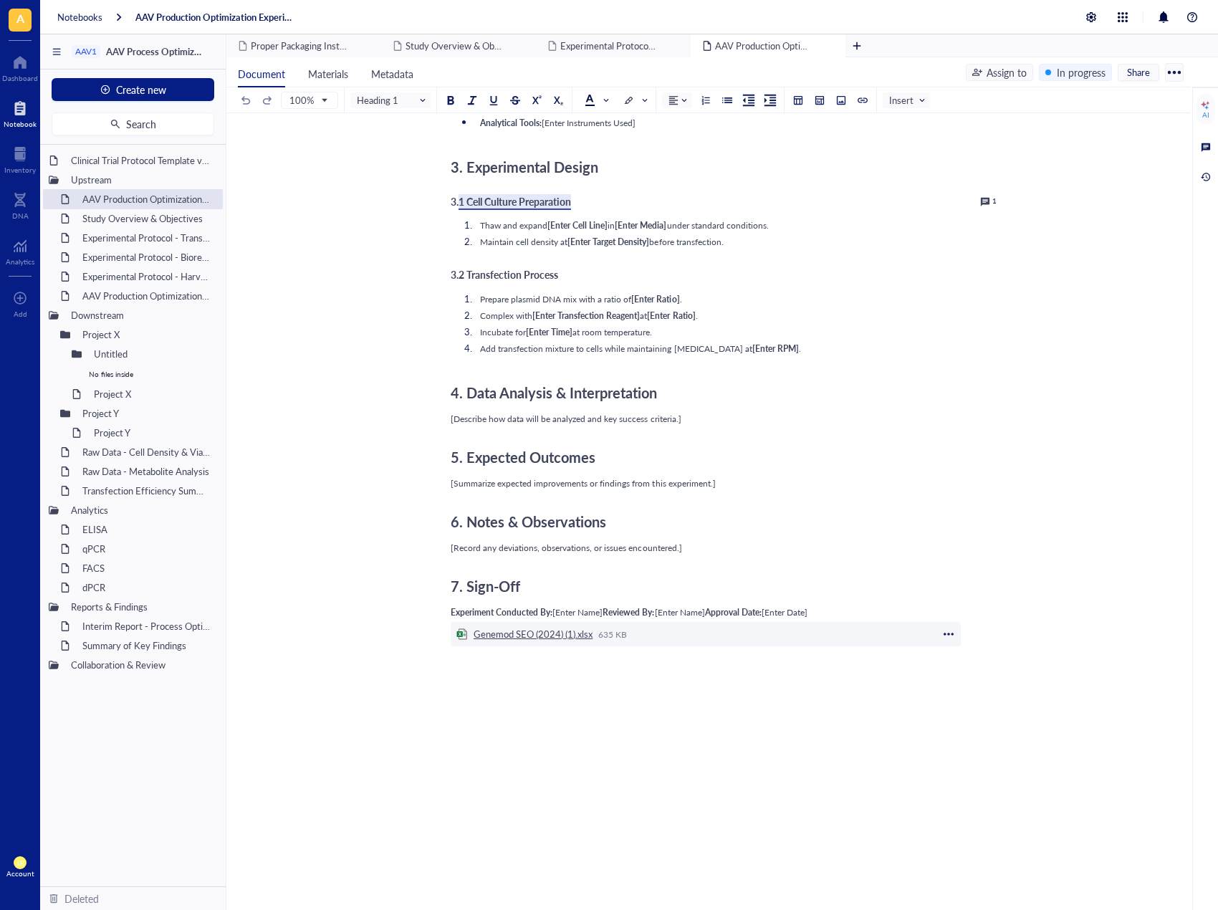
click at [584, 632] on div "Genemod SEO (2024) (1).xlsx" at bounding box center [533, 634] width 119 height 13
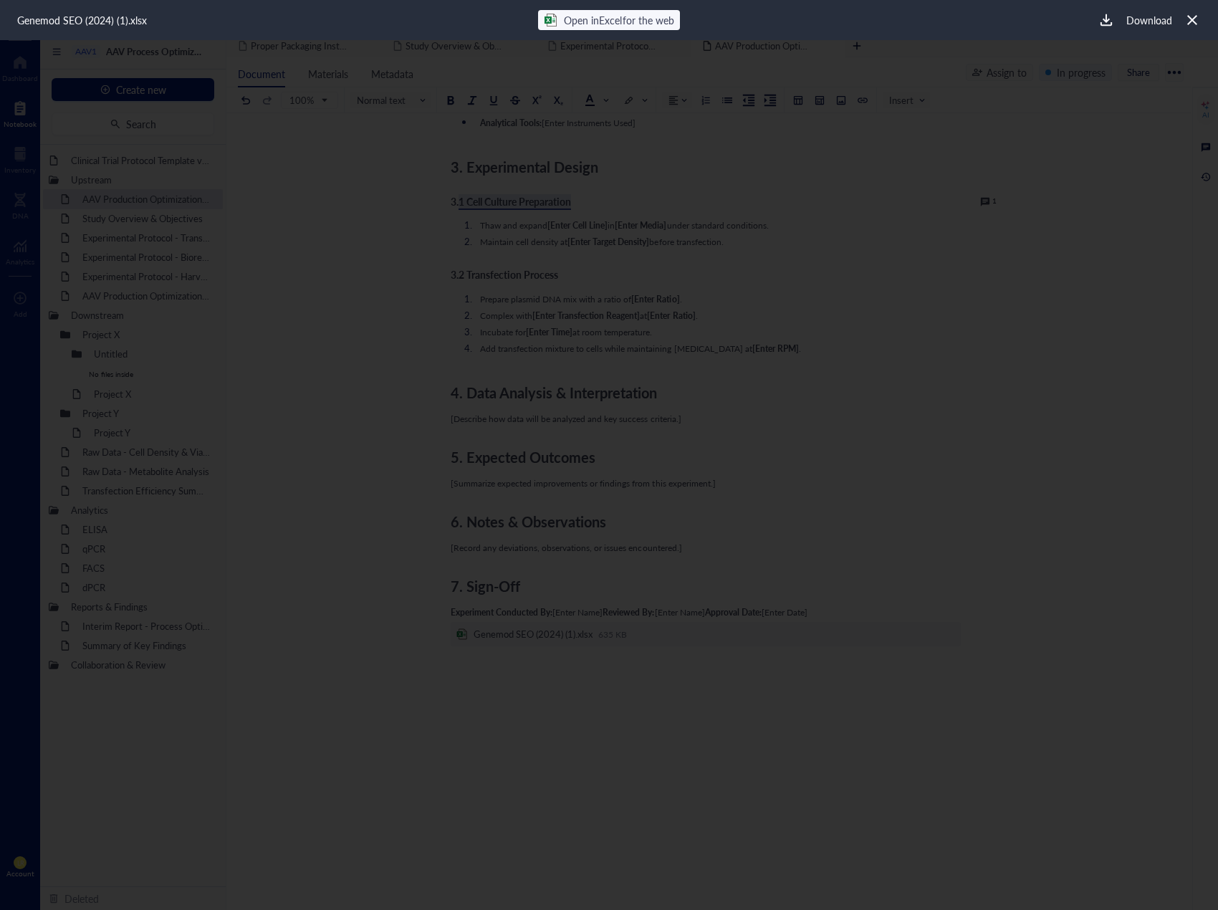
click at [645, 21] on span "Open in Excel for the web" at bounding box center [619, 20] width 110 height 14
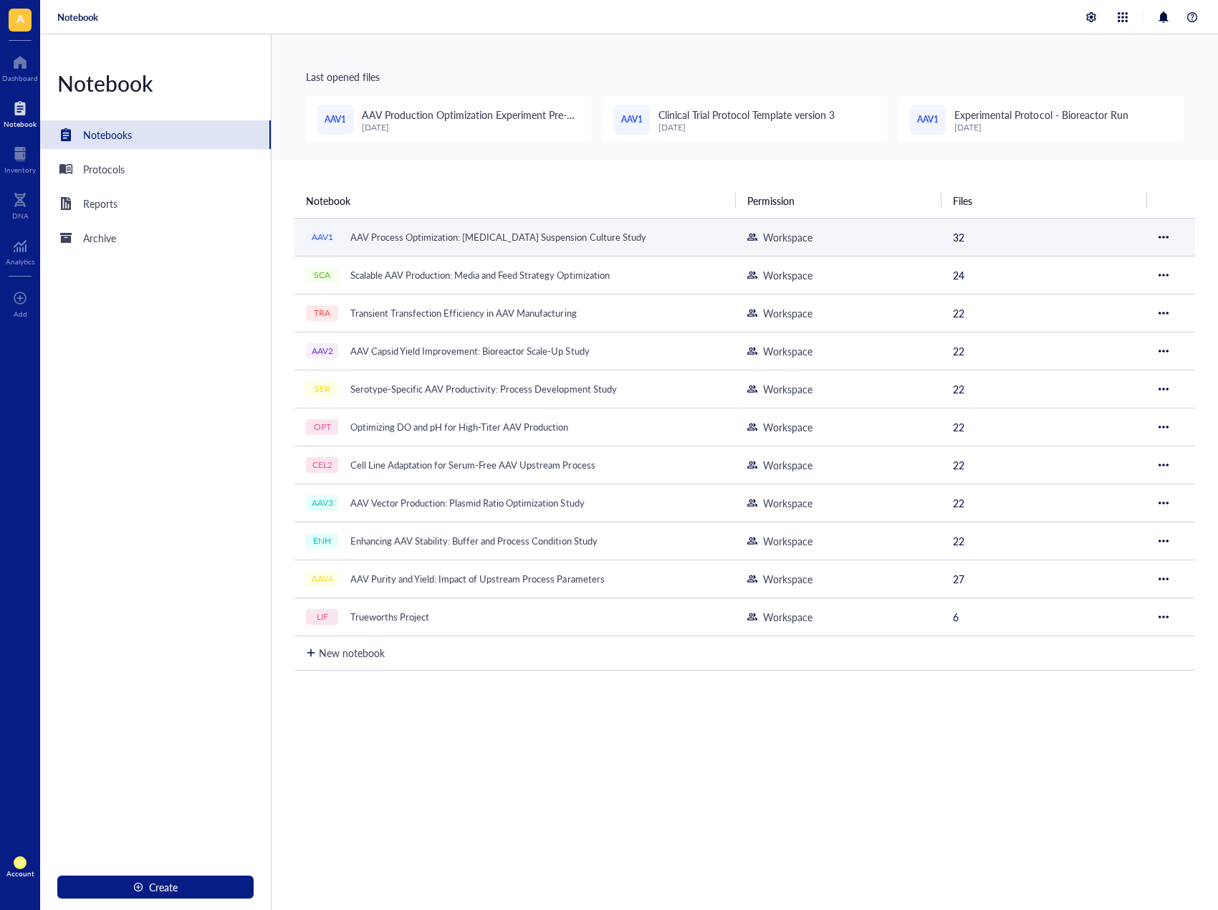
click at [538, 230] on div "AAV Process Optimization: [MEDICAL_DATA] Suspension Culture Study" at bounding box center [498, 237] width 309 height 20
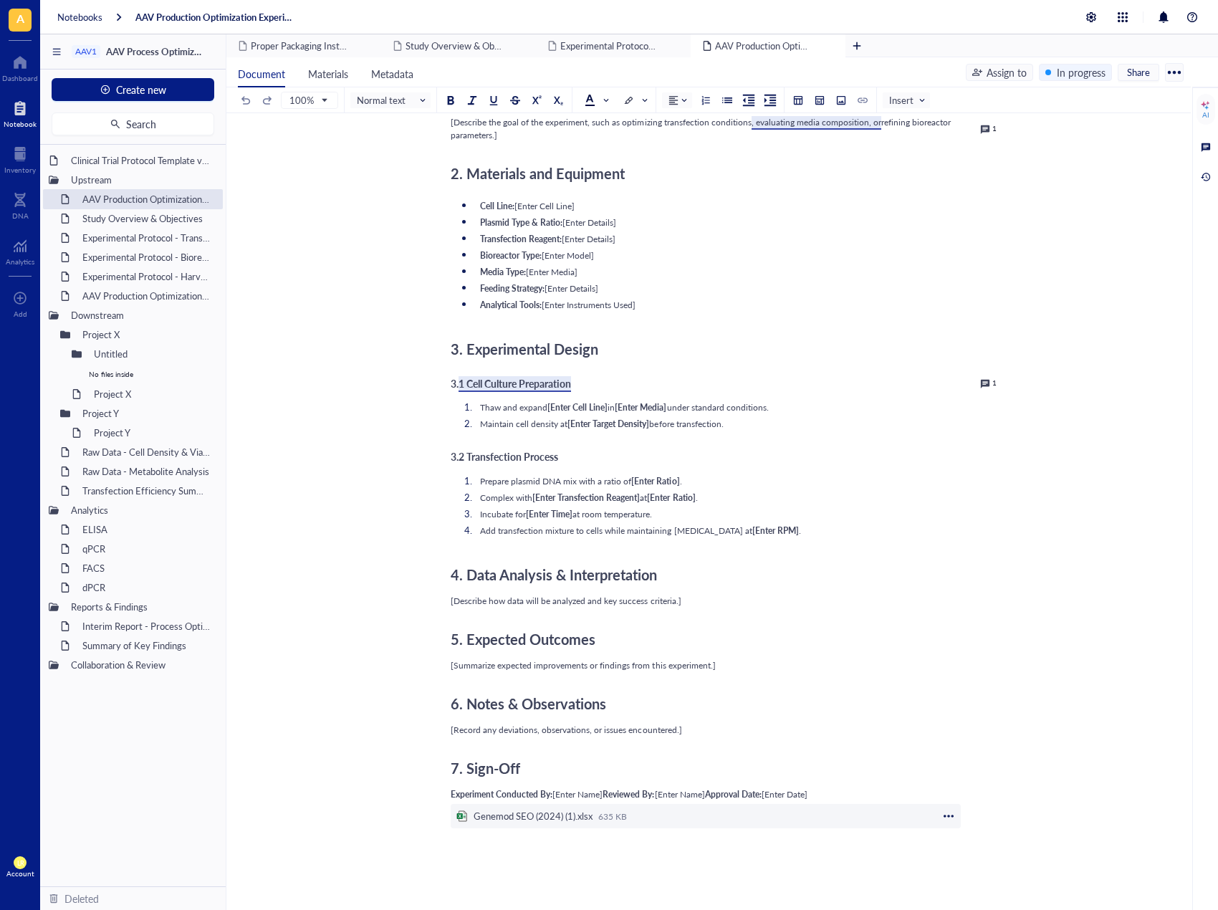
scroll to position [469, 0]
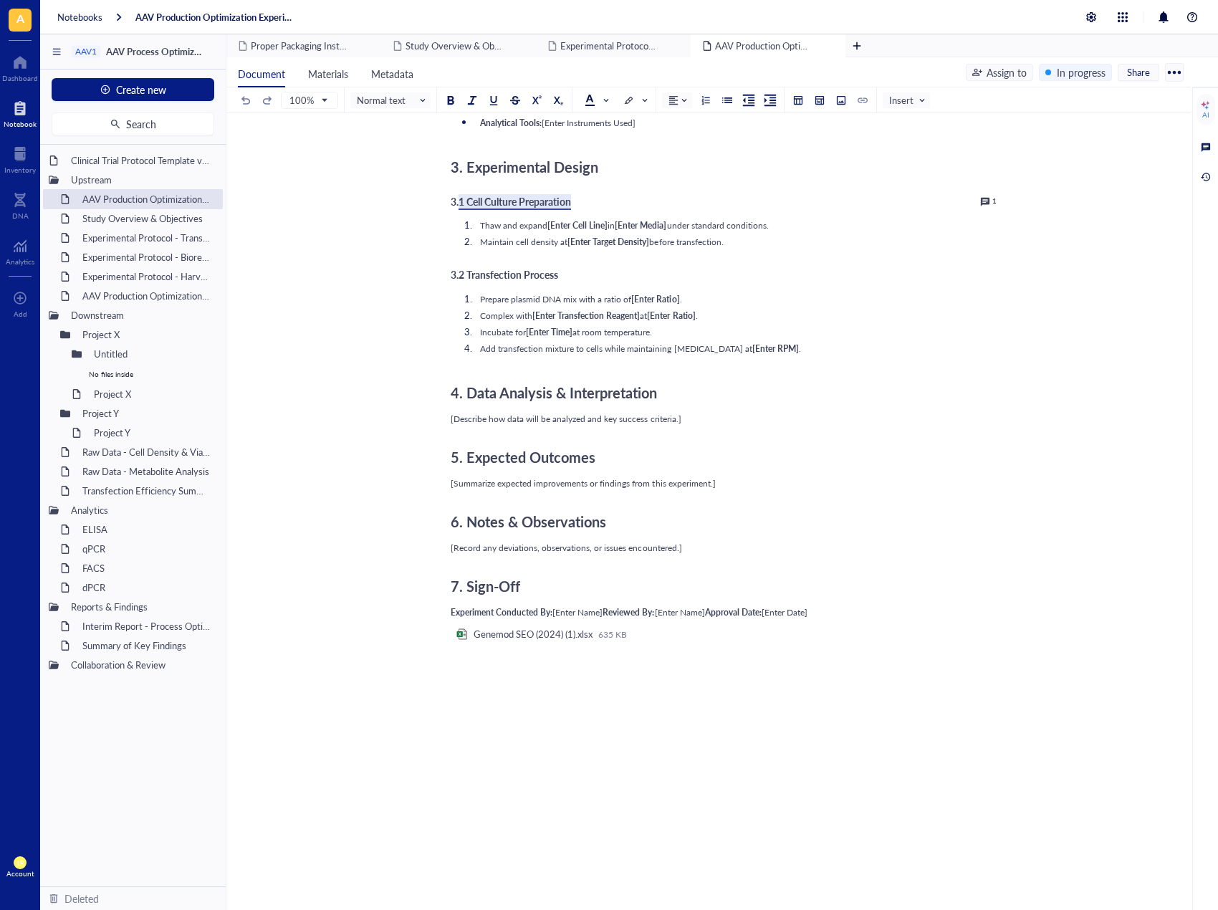
click at [680, 660] on div at bounding box center [706, 662] width 510 height 26
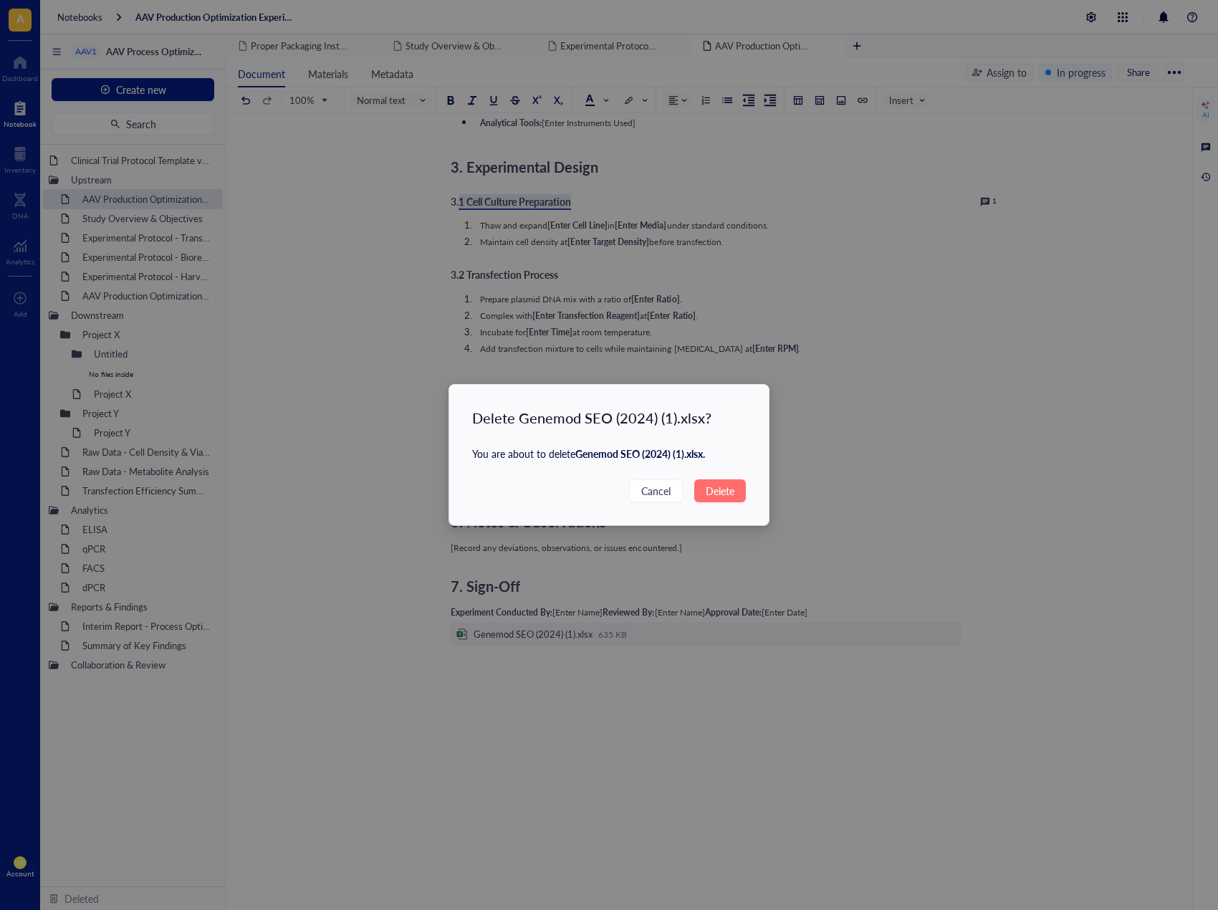
click at [722, 484] on span "Delete" at bounding box center [720, 491] width 29 height 16
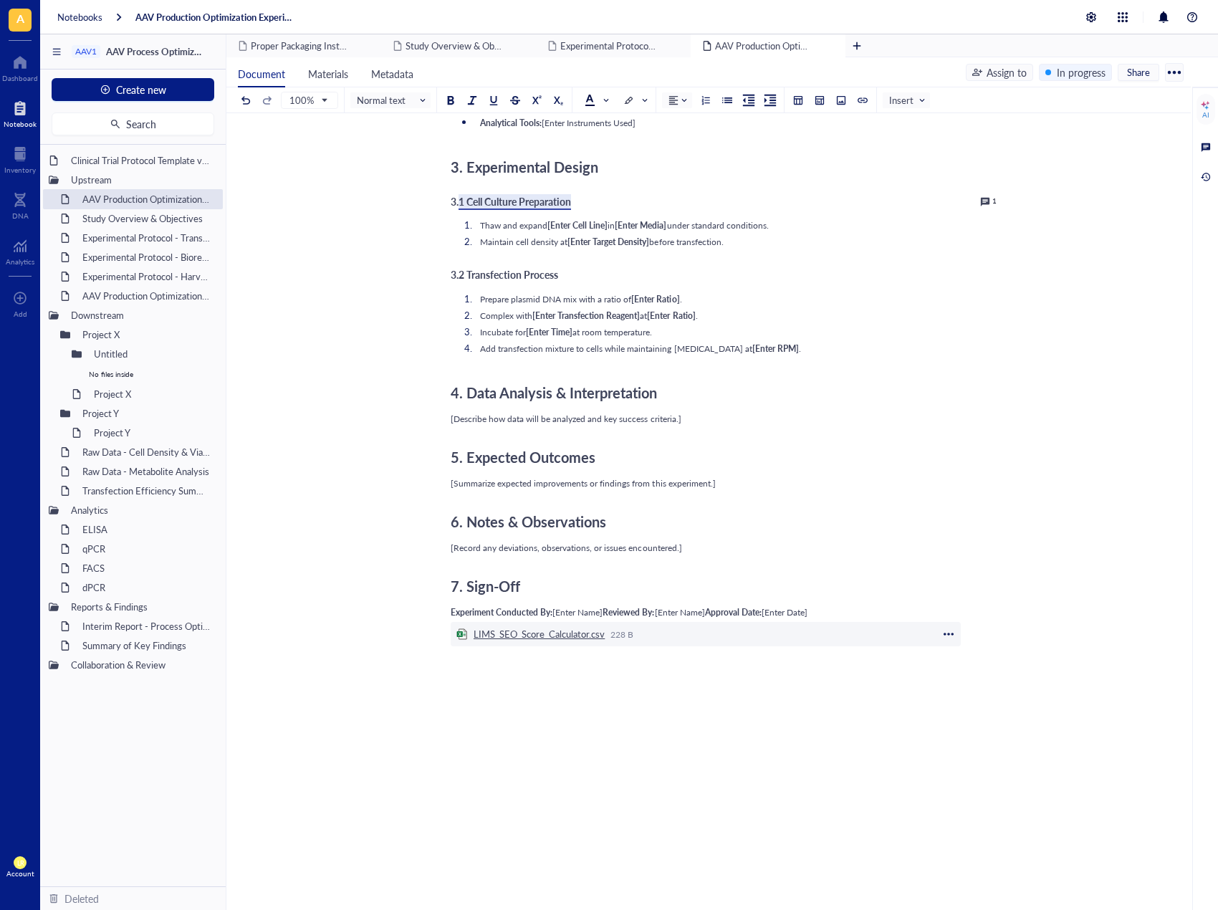
click at [579, 639] on div "LIMS_SEO_Score_Calculator.csv" at bounding box center [539, 634] width 131 height 13
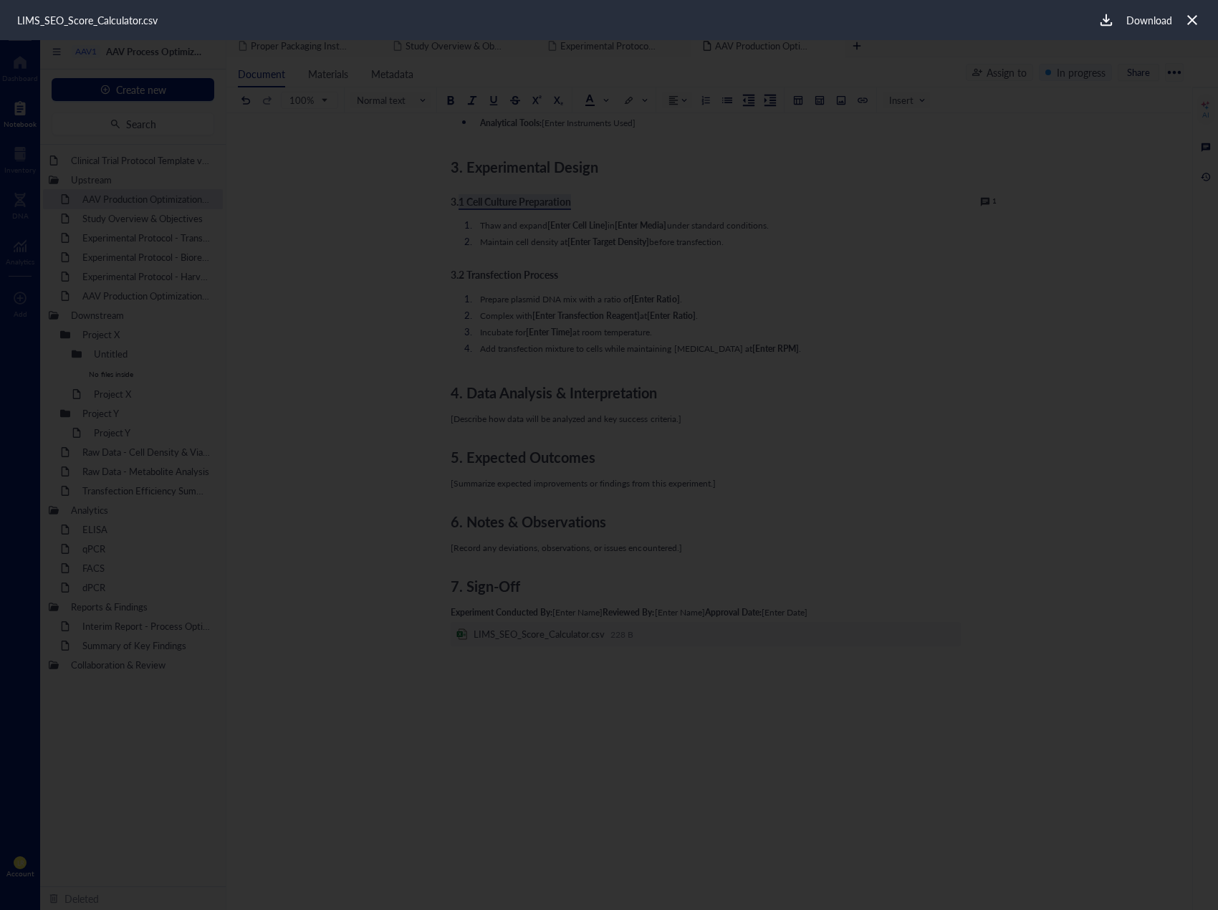
click at [124, 24] on div "LIMS_SEO_Score_Calculator.csv" at bounding box center [87, 20] width 140 height 16
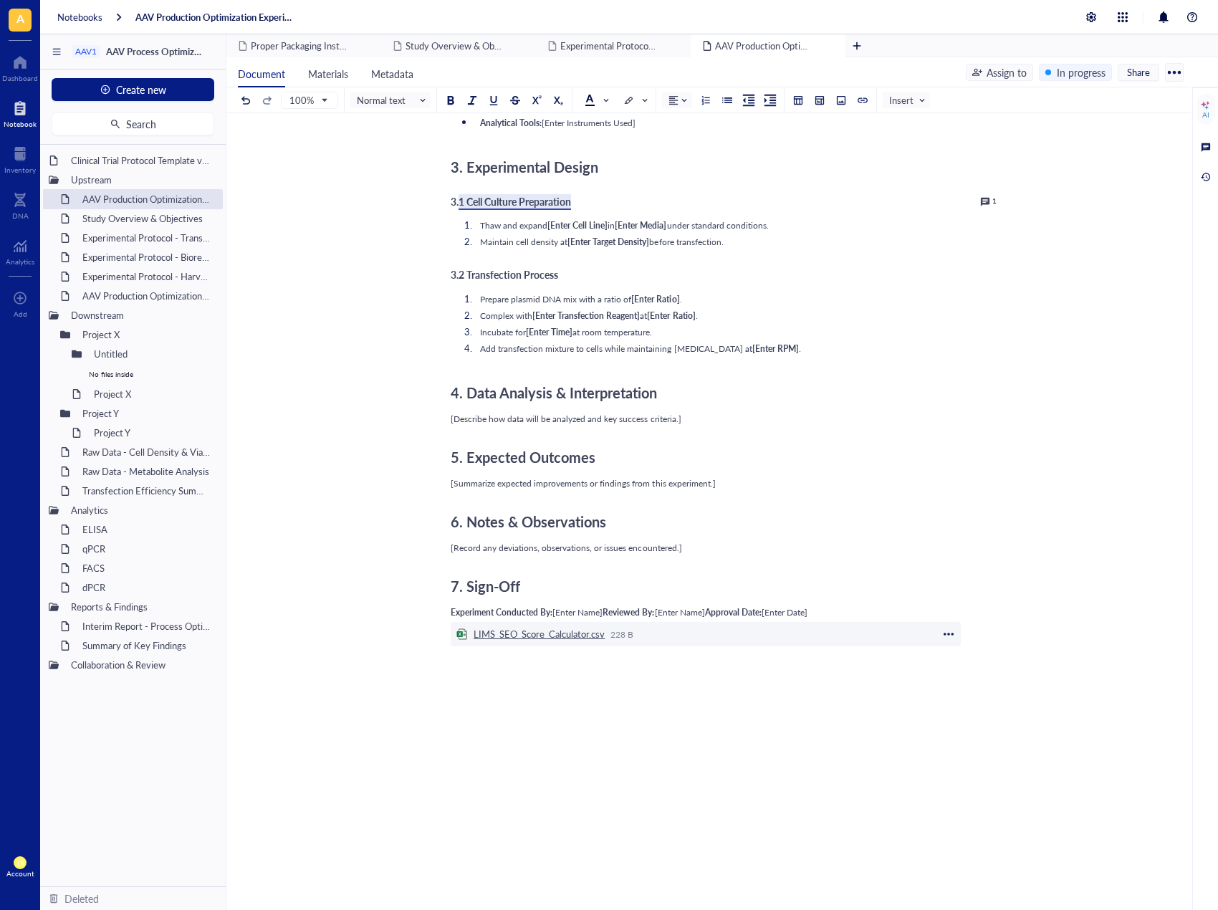
click at [583, 634] on div "LIMS_SEO_Score_Calculator.csv" at bounding box center [539, 634] width 131 height 13
click at [710, 659] on div at bounding box center [706, 662] width 510 height 26
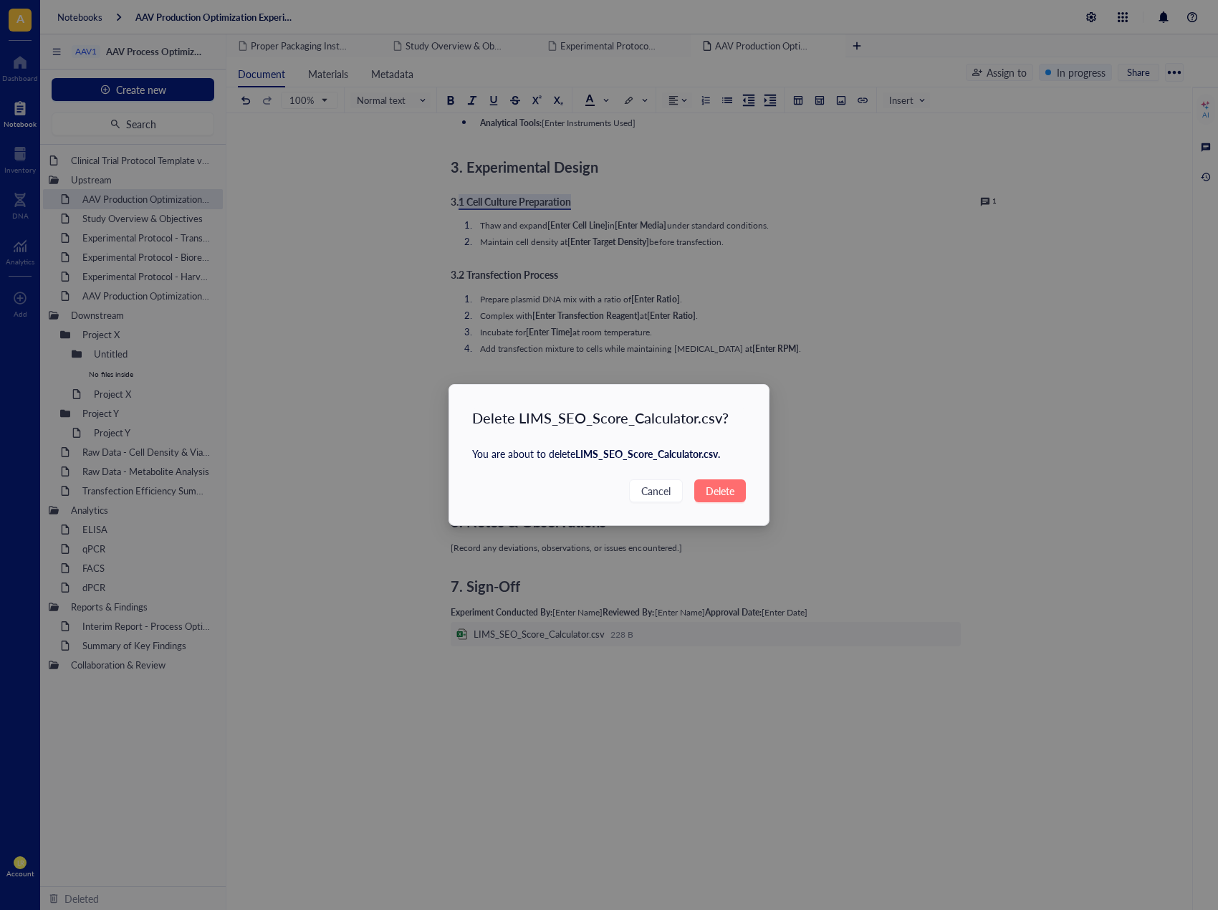
click at [743, 497] on button "Delete" at bounding box center [720, 490] width 52 height 23
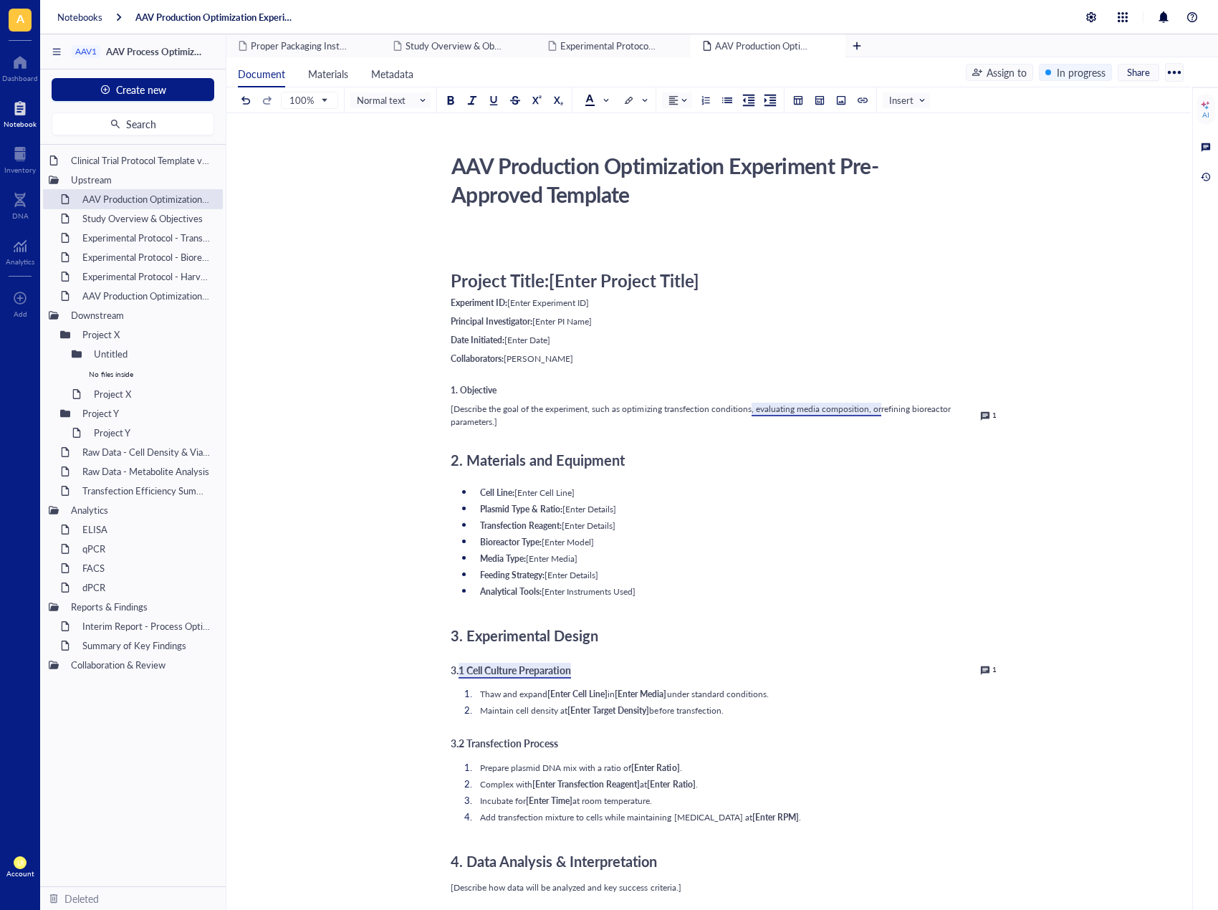
scroll to position [430, 0]
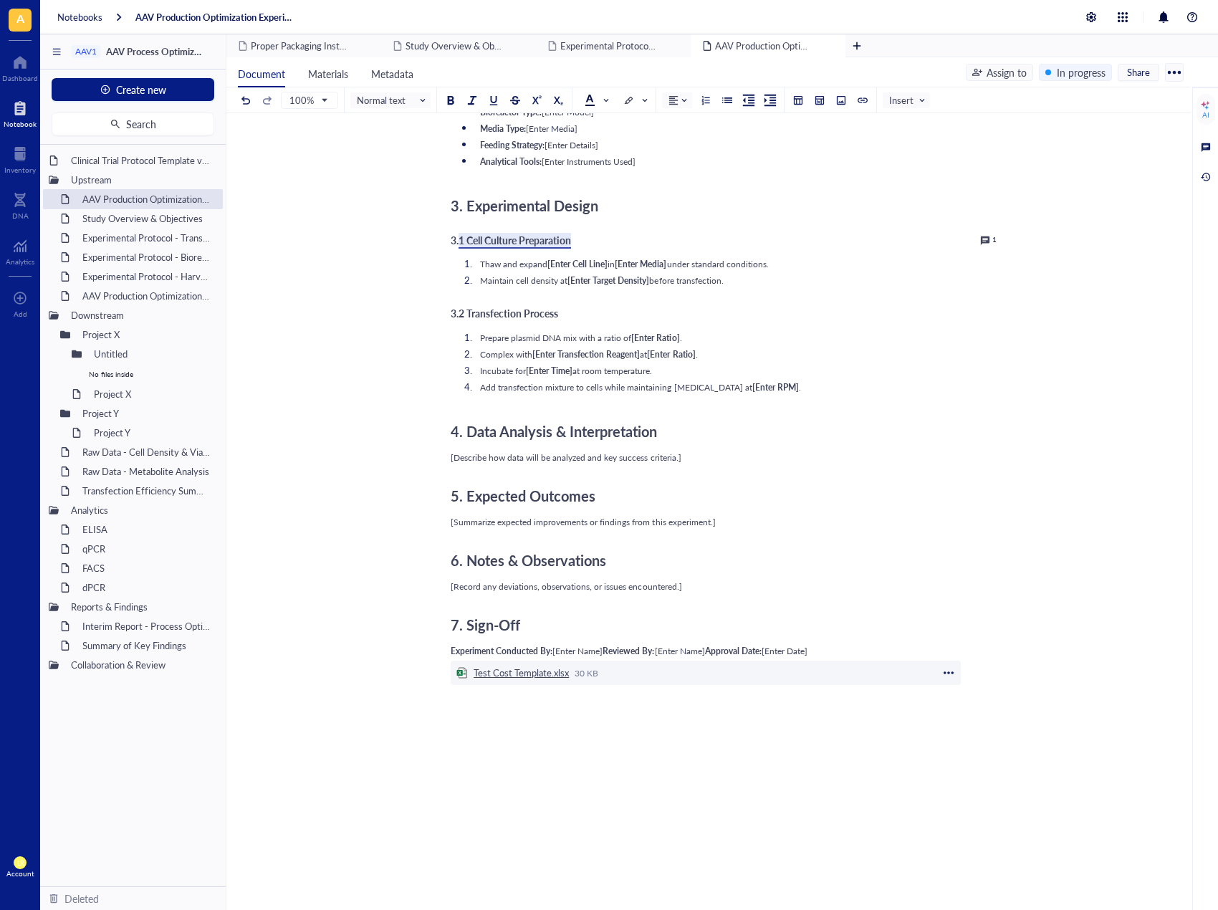
click at [553, 675] on div "Test Cost Template.xlsx" at bounding box center [521, 673] width 95 height 13
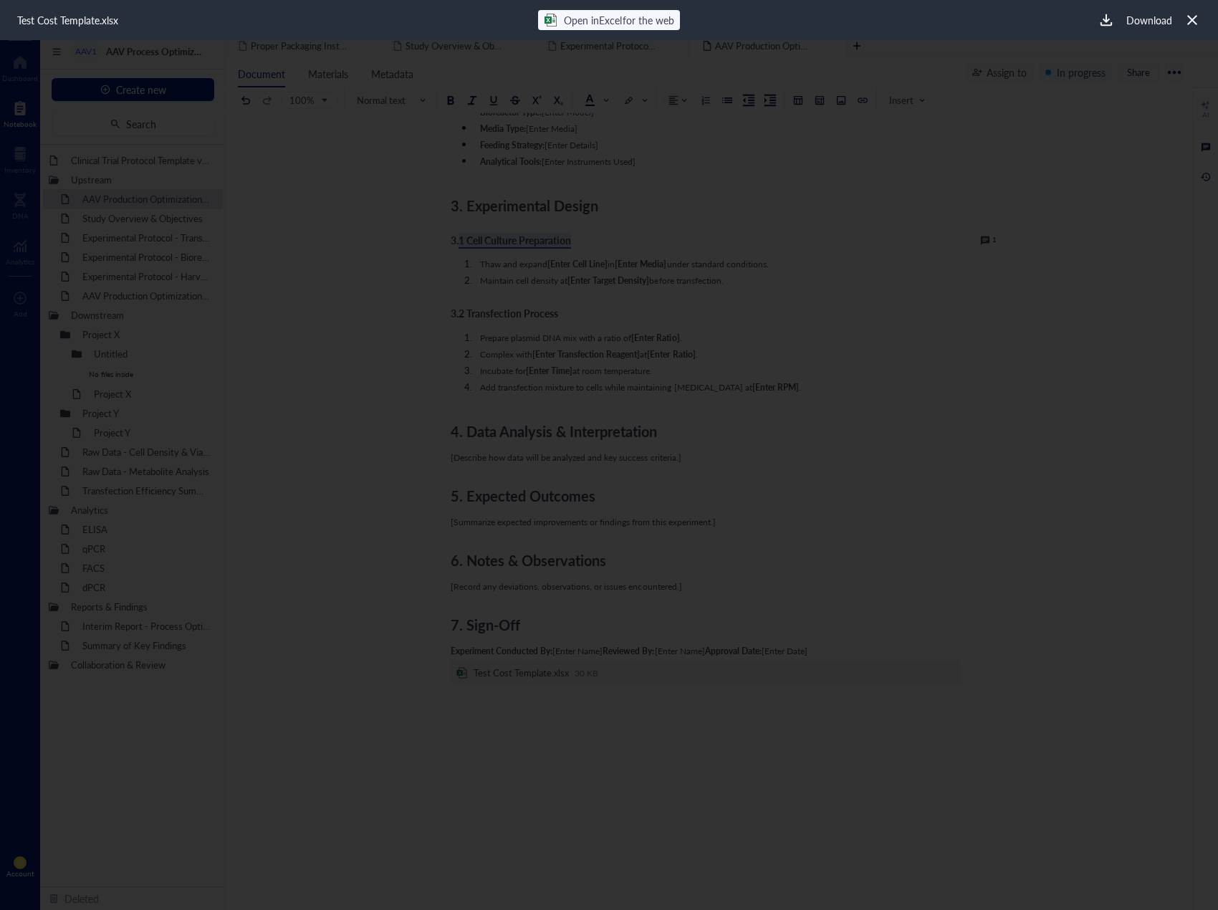
click at [619, 19] on span "Open in Excel for the web" at bounding box center [619, 20] width 110 height 14
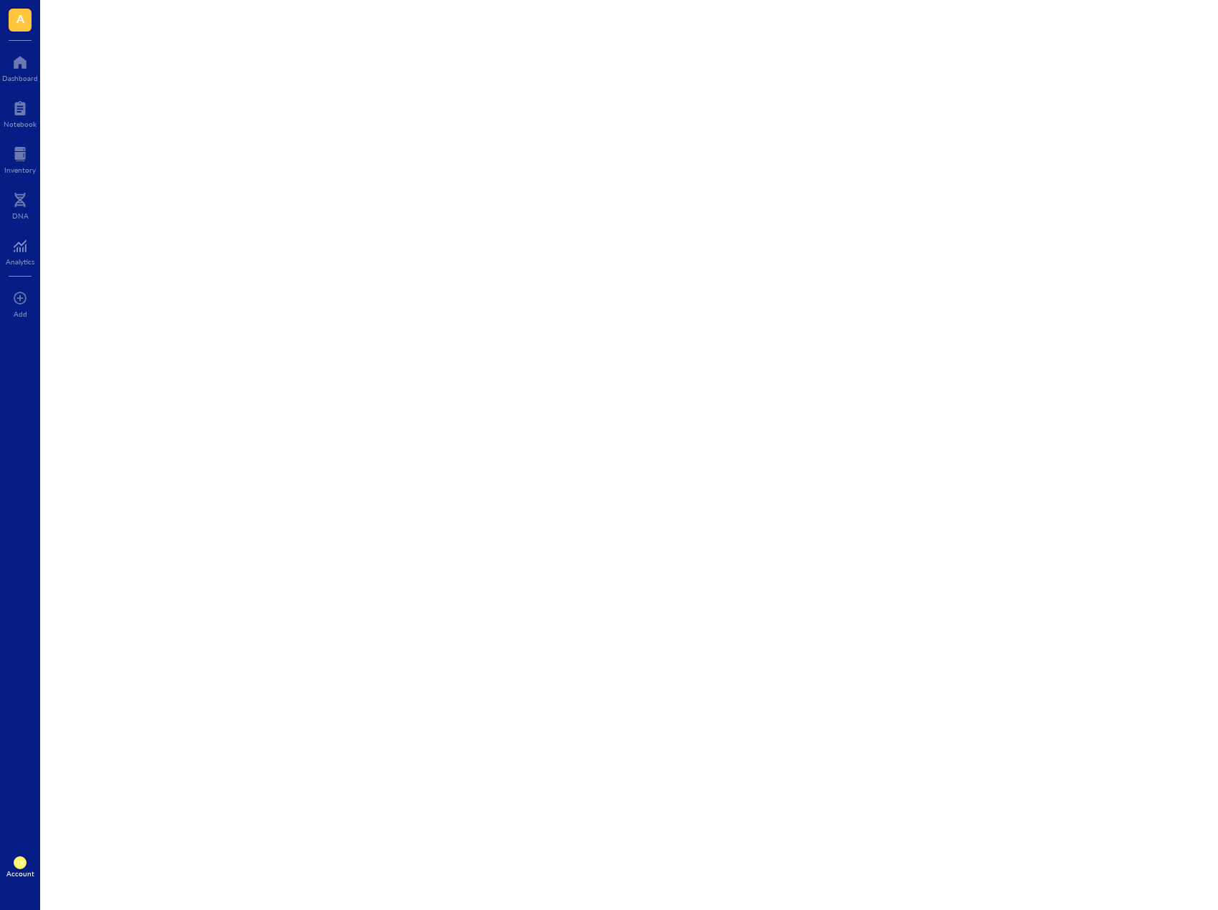
click at [887, 121] on div at bounding box center [629, 455] width 1178 height 910
click at [985, 531] on div at bounding box center [629, 455] width 1178 height 910
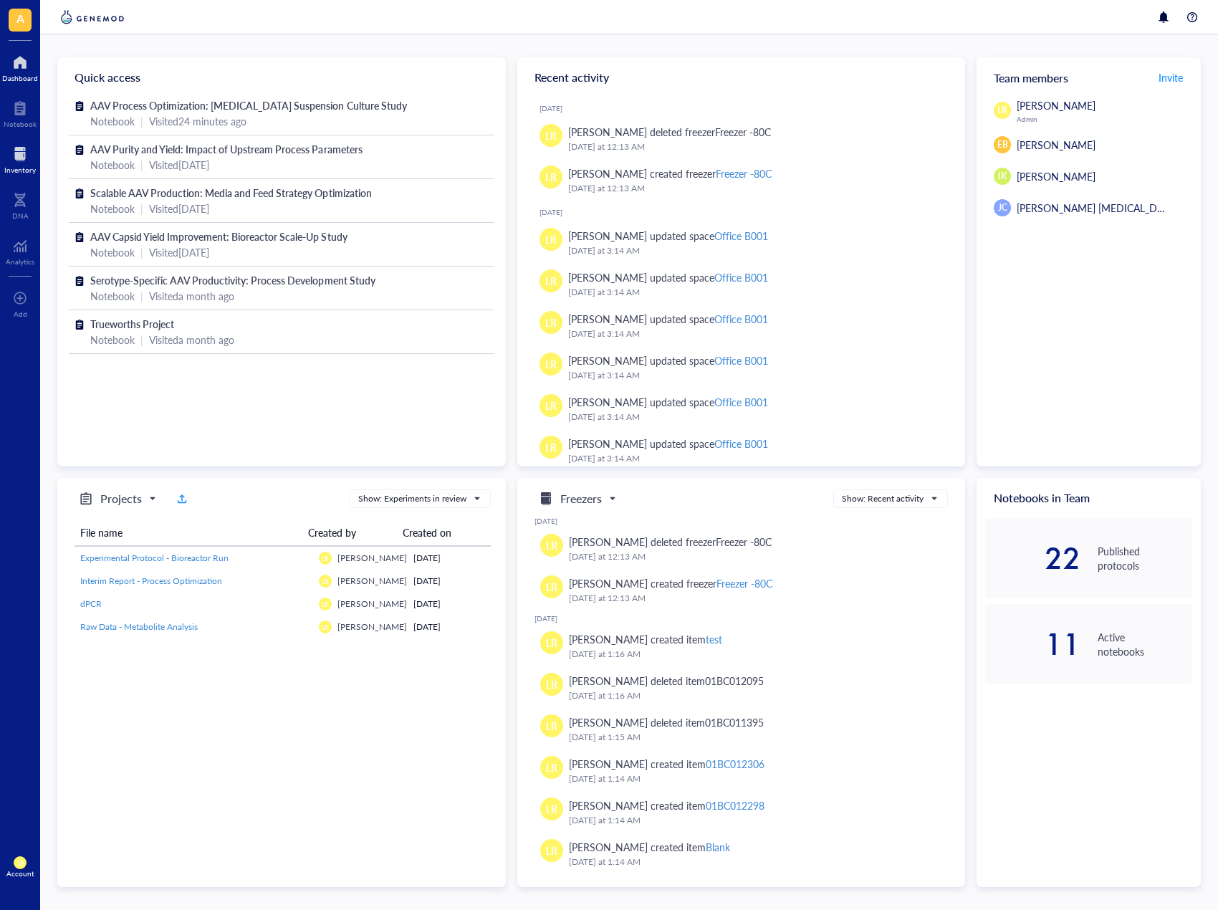
click at [38, 168] on div "Inventory" at bounding box center [20, 158] width 40 height 40
click at [14, 162] on div at bounding box center [20, 154] width 32 height 23
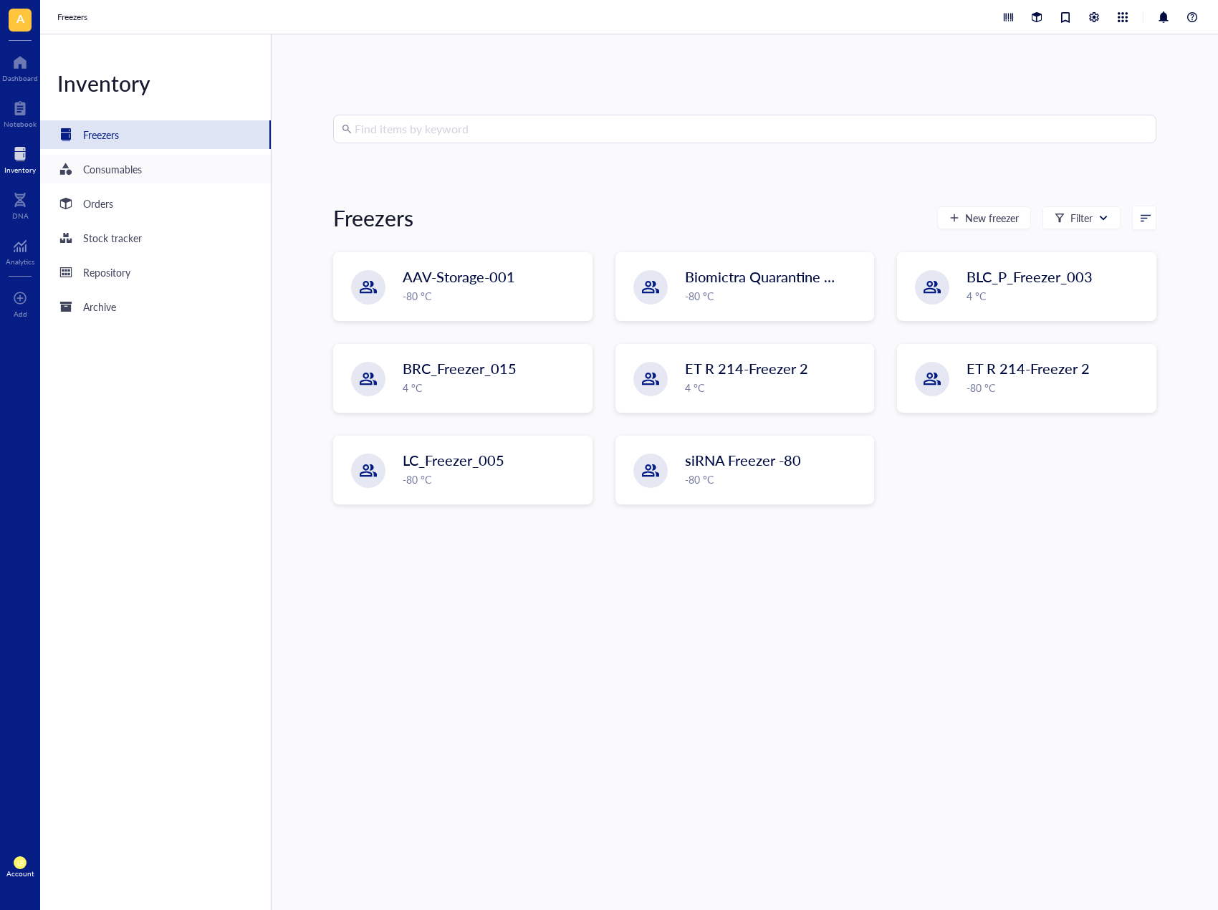
click at [201, 181] on div "Consumables" at bounding box center [155, 169] width 231 height 29
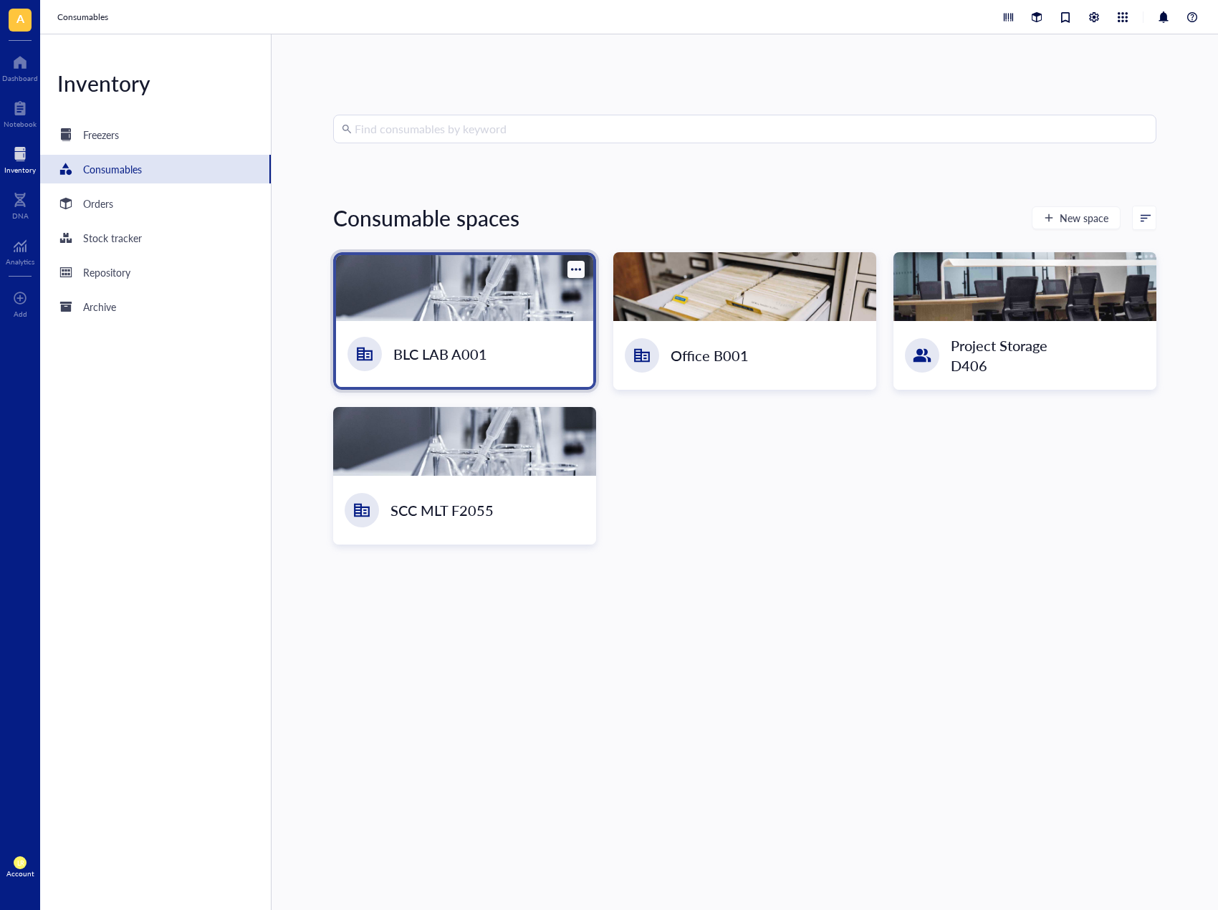
click at [517, 333] on div "BLC LAB A001" at bounding box center [464, 354] width 257 height 66
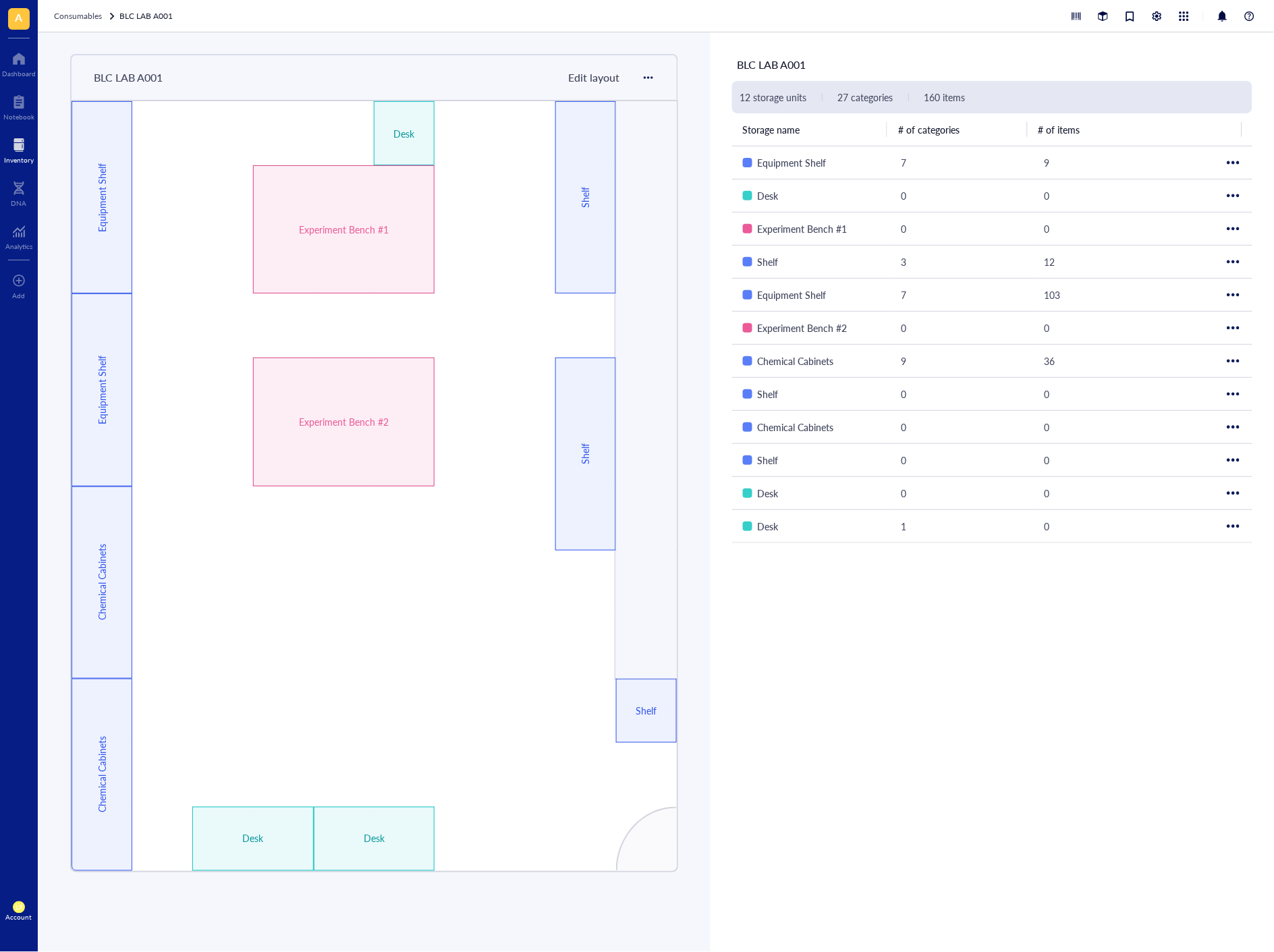
click at [606, 77] on span "Edit layout" at bounding box center [593, 77] width 51 height 15
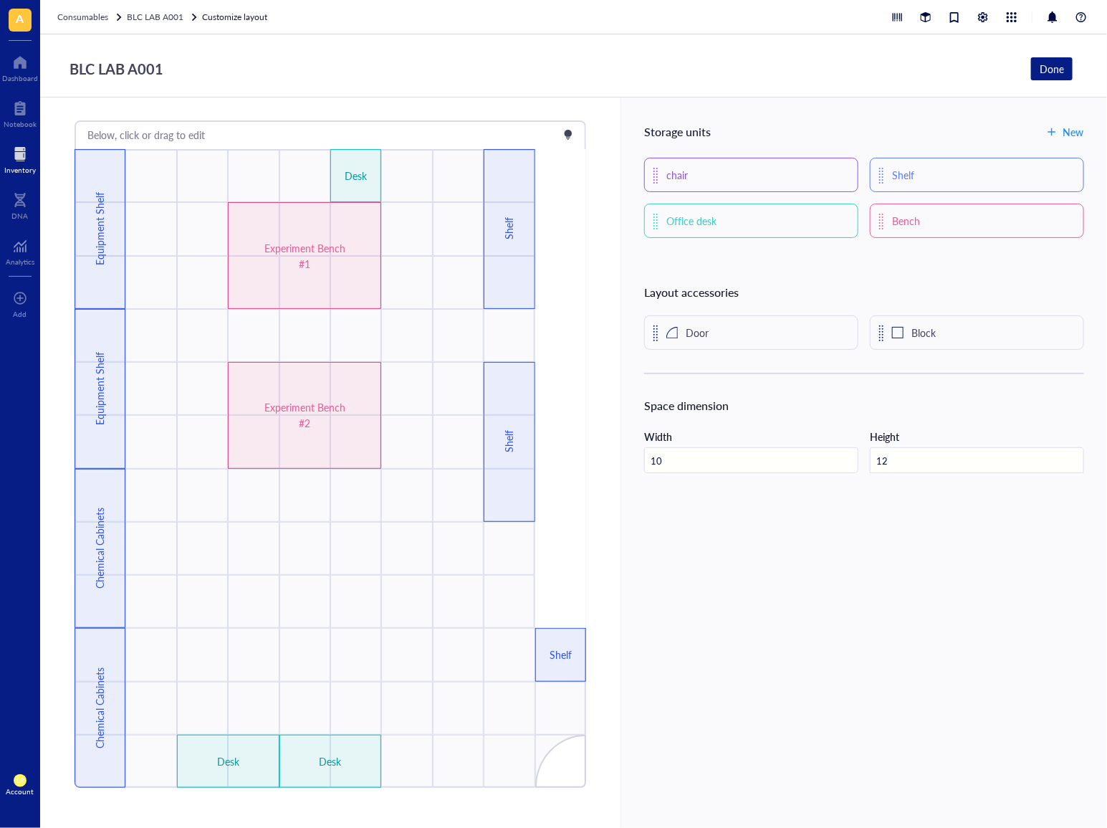
click at [981, 598] on div "Storage units New chair Shelf Office desk Bench Layout accessories Door Block S…" at bounding box center [864, 462] width 487 height 730
click at [698, 550] on div "Storage units New chair Shelf Office desk Bench Layout accessories Door Block S…" at bounding box center [864, 462] width 487 height 730
click at [720, 628] on div "Storage units New chair Shelf Office desk Bench Layout accessories Door Block S…" at bounding box center [864, 462] width 487 height 730
click at [740, 606] on div "Storage units New chair Shelf Office desk Bench Layout accessories Door Block S…" at bounding box center [864, 462] width 487 height 730
click at [1051, 631] on div "Storage units New chair Shelf Office desk Bench Layout accessories Door Block S…" at bounding box center [864, 462] width 487 height 730
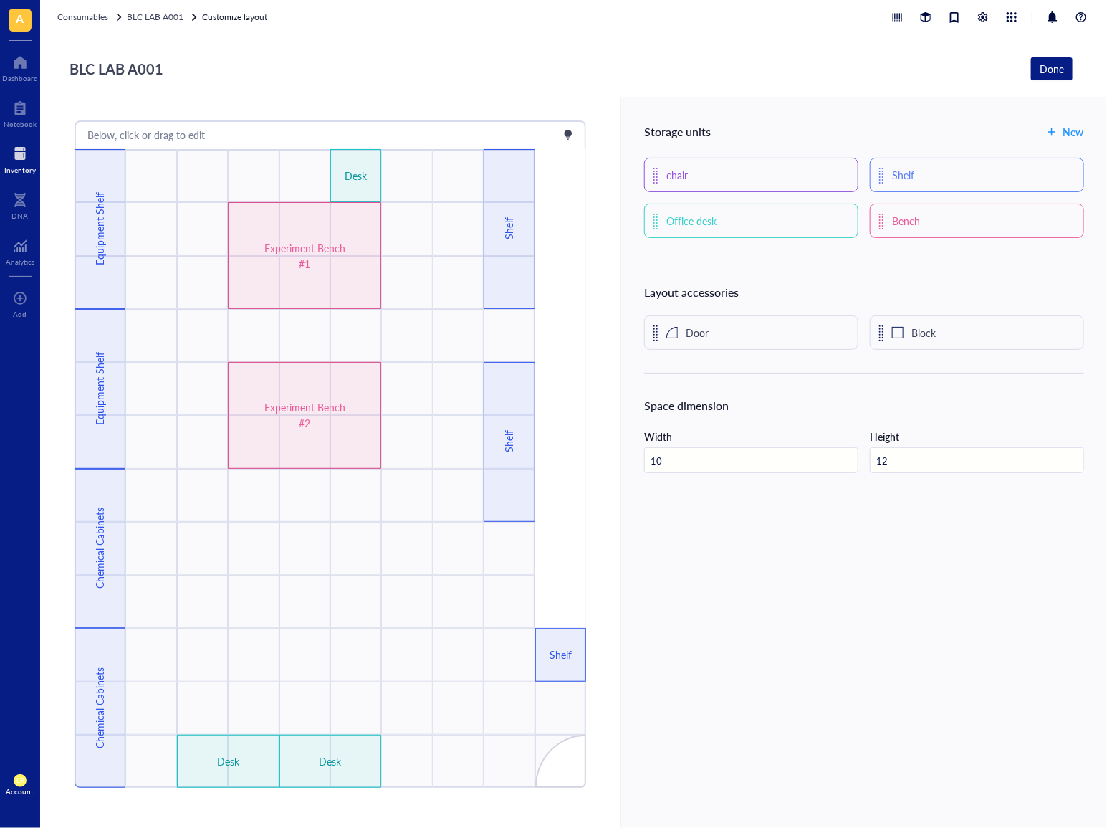
click at [918, 134] on div "Storage units New" at bounding box center [864, 131] width 440 height 23
click at [728, 539] on div "Storage units New chair Shelf Office desk Bench Layout accessories Door Block S…" at bounding box center [864, 462] width 487 height 730
click at [101, 23] on div "Consumables" at bounding box center [82, 17] width 51 height 14
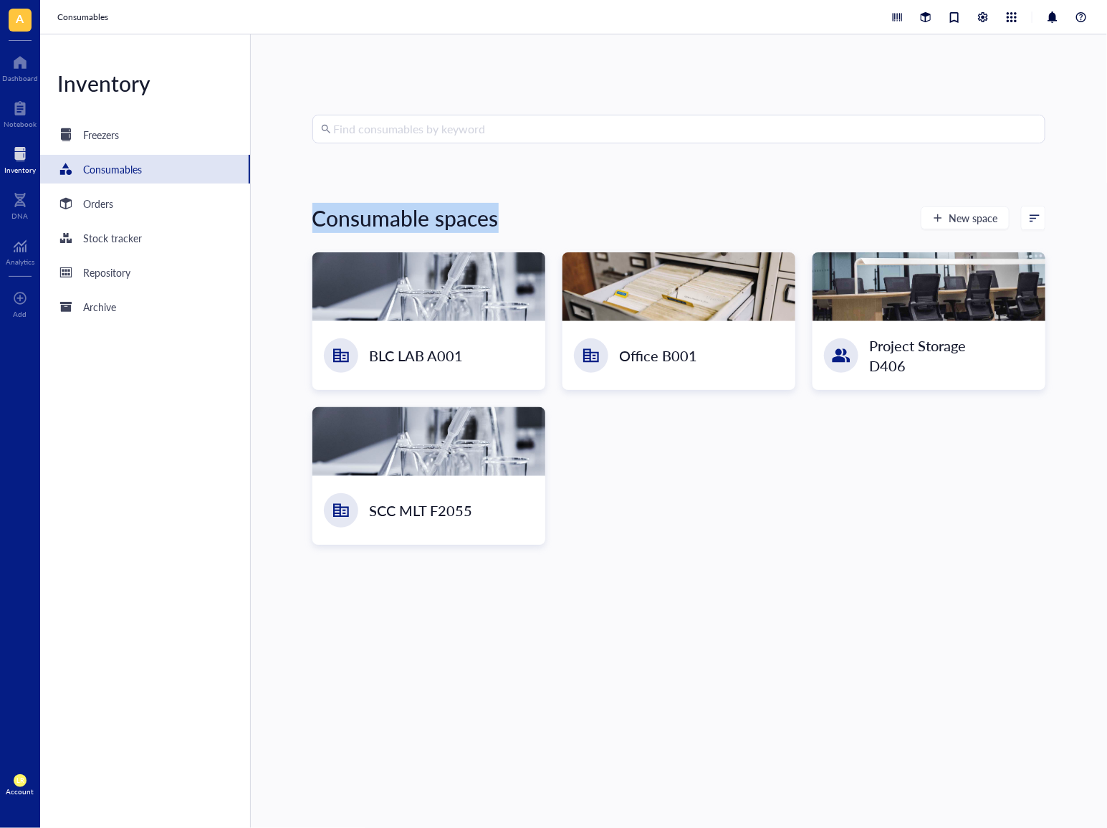
drag, startPoint x: 293, startPoint y: 203, endPoint x: 545, endPoint y: 183, distance: 252.3
click at [545, 183] on div "Find consumables by keyword Consumable spaces New space BLC LAB A001 Office B00…" at bounding box center [679, 430] width 856 height 793
click at [545, 183] on div "Find consumables by keyword Consumable spaces New space BLC LAB A001 Office B00…" at bounding box center [678, 431] width 733 height 633
click at [629, 414] on div "BLC LAB A001 Office B001 Project Storage D406 SCC MLT F2055" at bounding box center [678, 398] width 733 height 292
drag, startPoint x: 186, startPoint y: 130, endPoint x: 171, endPoint y: 123, distance: 16.7
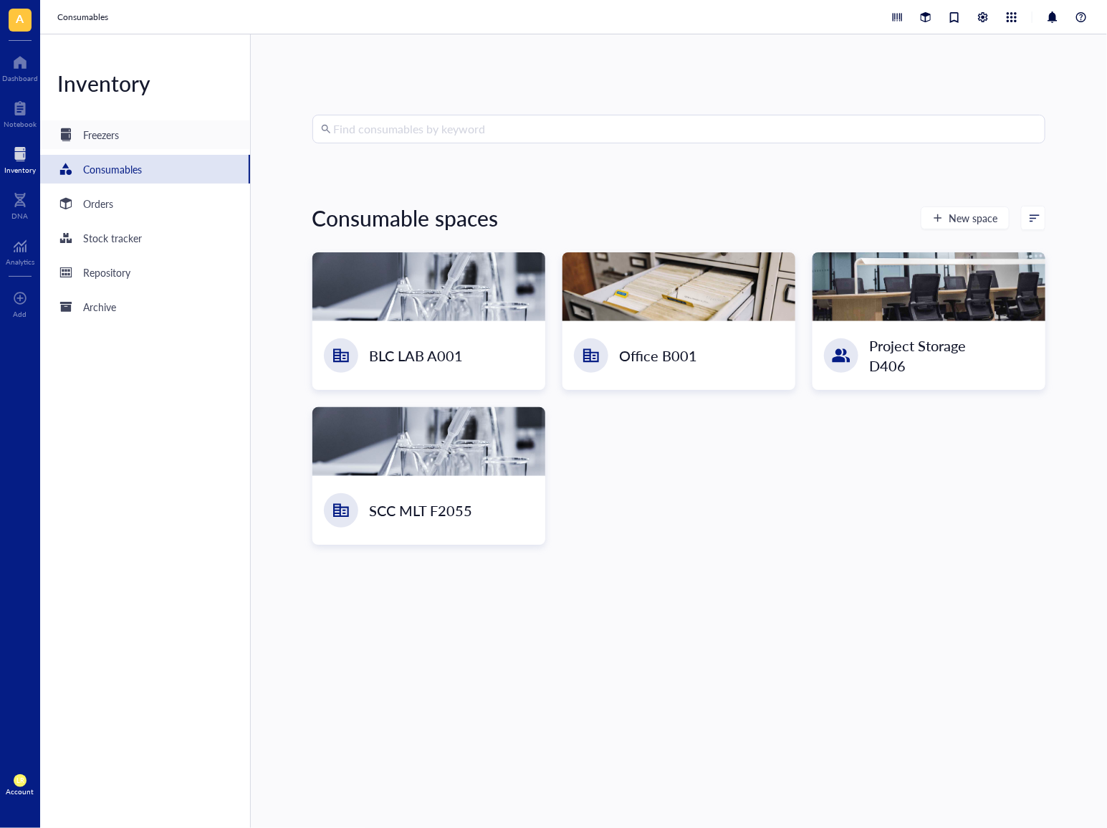
click at [185, 130] on div "Freezers" at bounding box center [145, 134] width 210 height 29
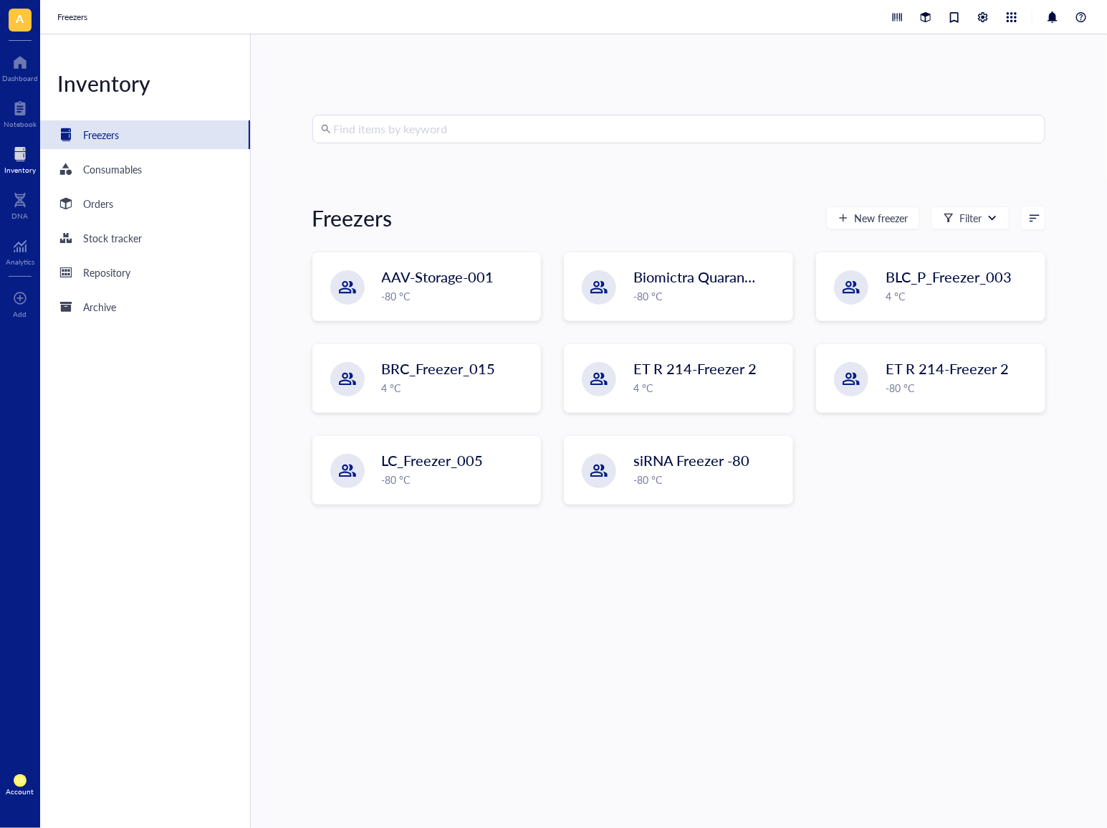
click at [863, 583] on div "Find items by keyword Freezers New freezer Filter AAV-Storage-001 -80 °C Biomic…" at bounding box center [678, 431] width 733 height 633
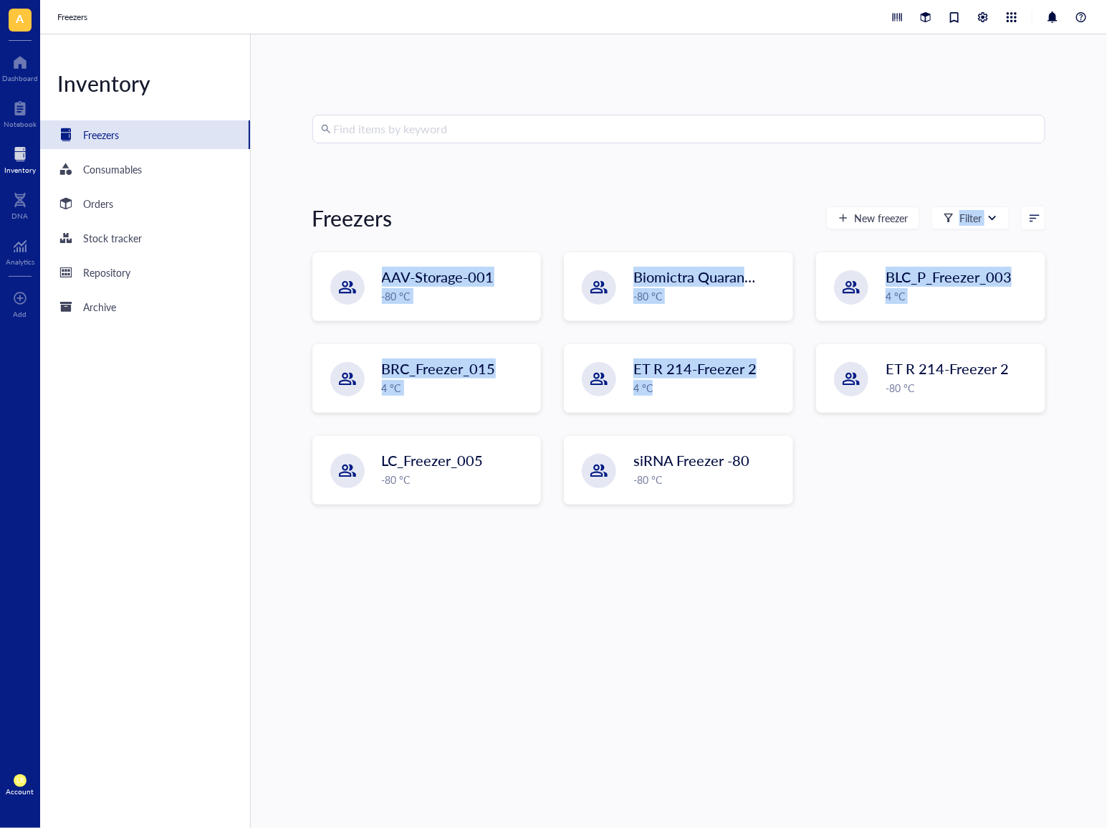
drag, startPoint x: 815, startPoint y: 231, endPoint x: 1001, endPoint y: 542, distance: 362.0
click at [1001, 542] on div "Find items by keyword Freezers New freezer Filter AAV-Storage-001 -80 °C Biomic…" at bounding box center [678, 431] width 733 height 633
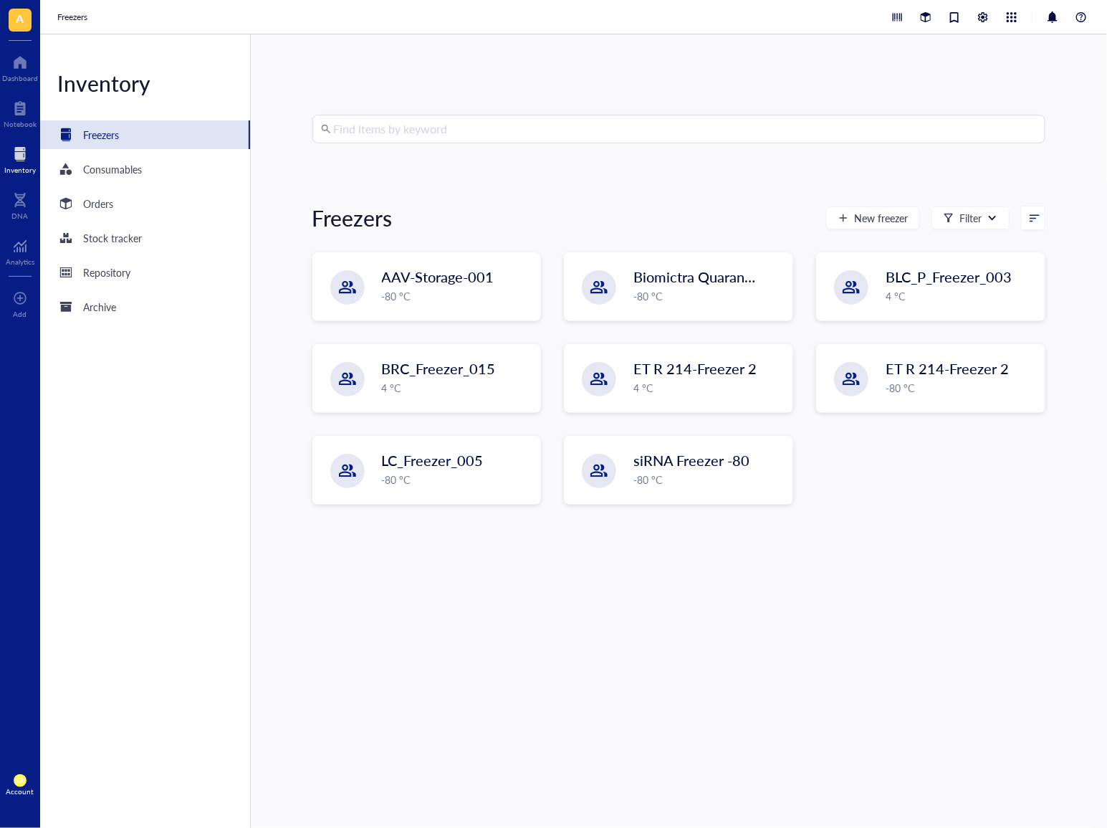
click at [973, 537] on div "Find items by keyword Freezers New freezer Filter AAV-Storage-001 -80 °C Biomic…" at bounding box center [678, 431] width 733 height 633
click at [960, 532] on div "Find items by keyword Freezers New freezer Filter AAV-Storage-001 -80 °C Biomic…" at bounding box center [678, 431] width 733 height 633
